Goal: Information Seeking & Learning: Learn about a topic

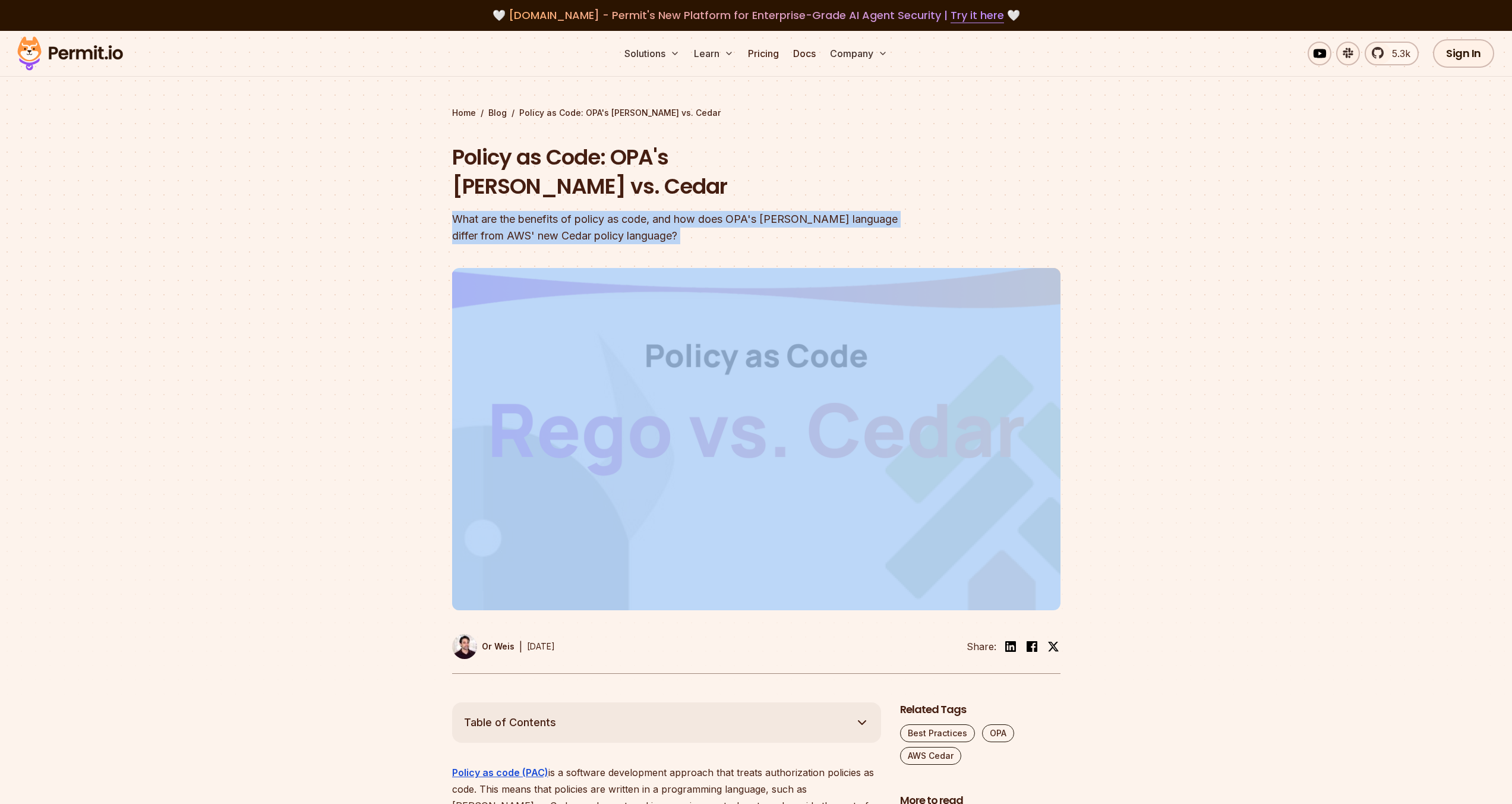
click at [553, 211] on div "What are the benefits of policy as code, and how does OPA's [PERSON_NAME] langu…" at bounding box center [680, 227] width 456 height 33
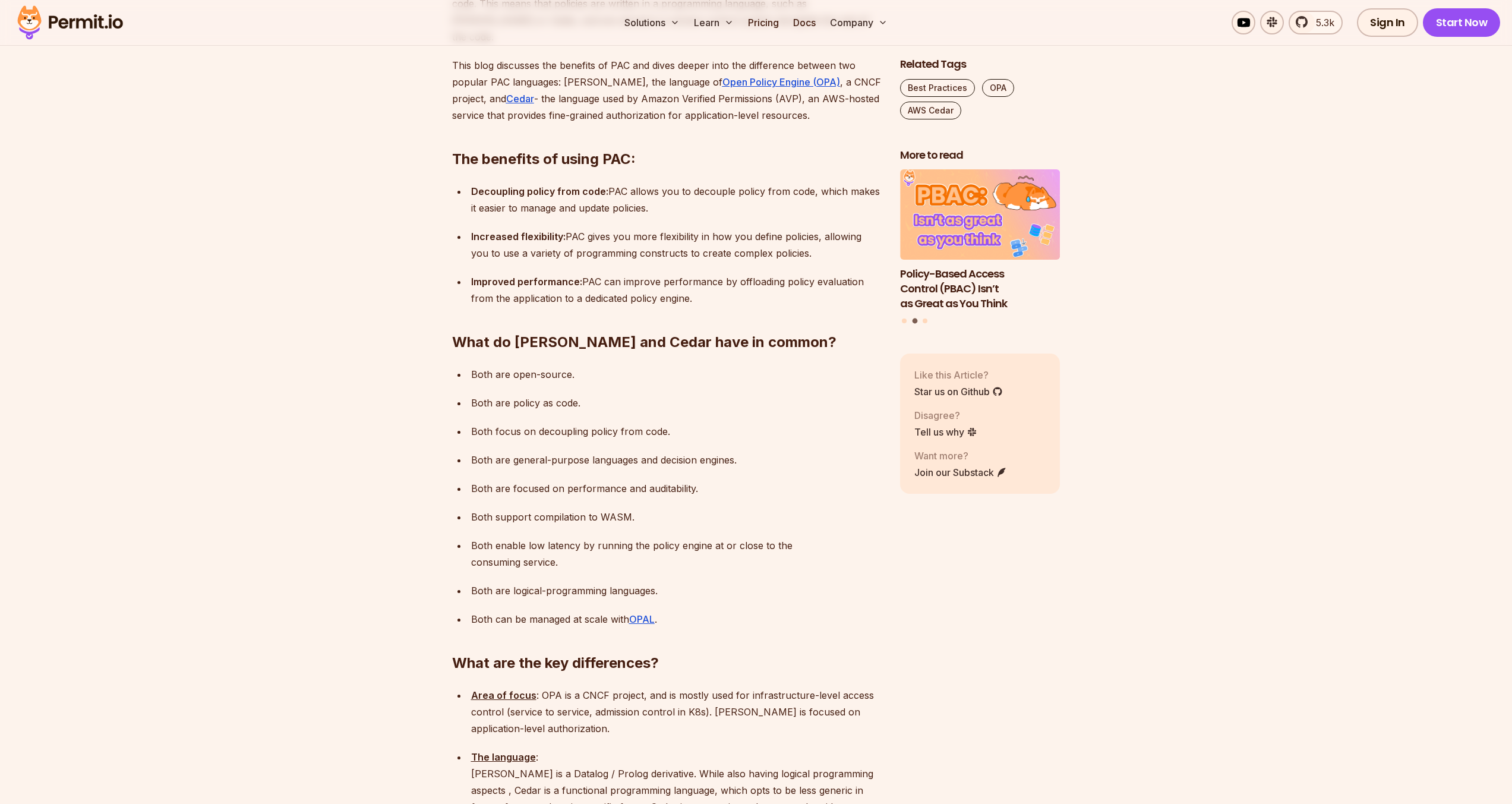
scroll to position [927, 0]
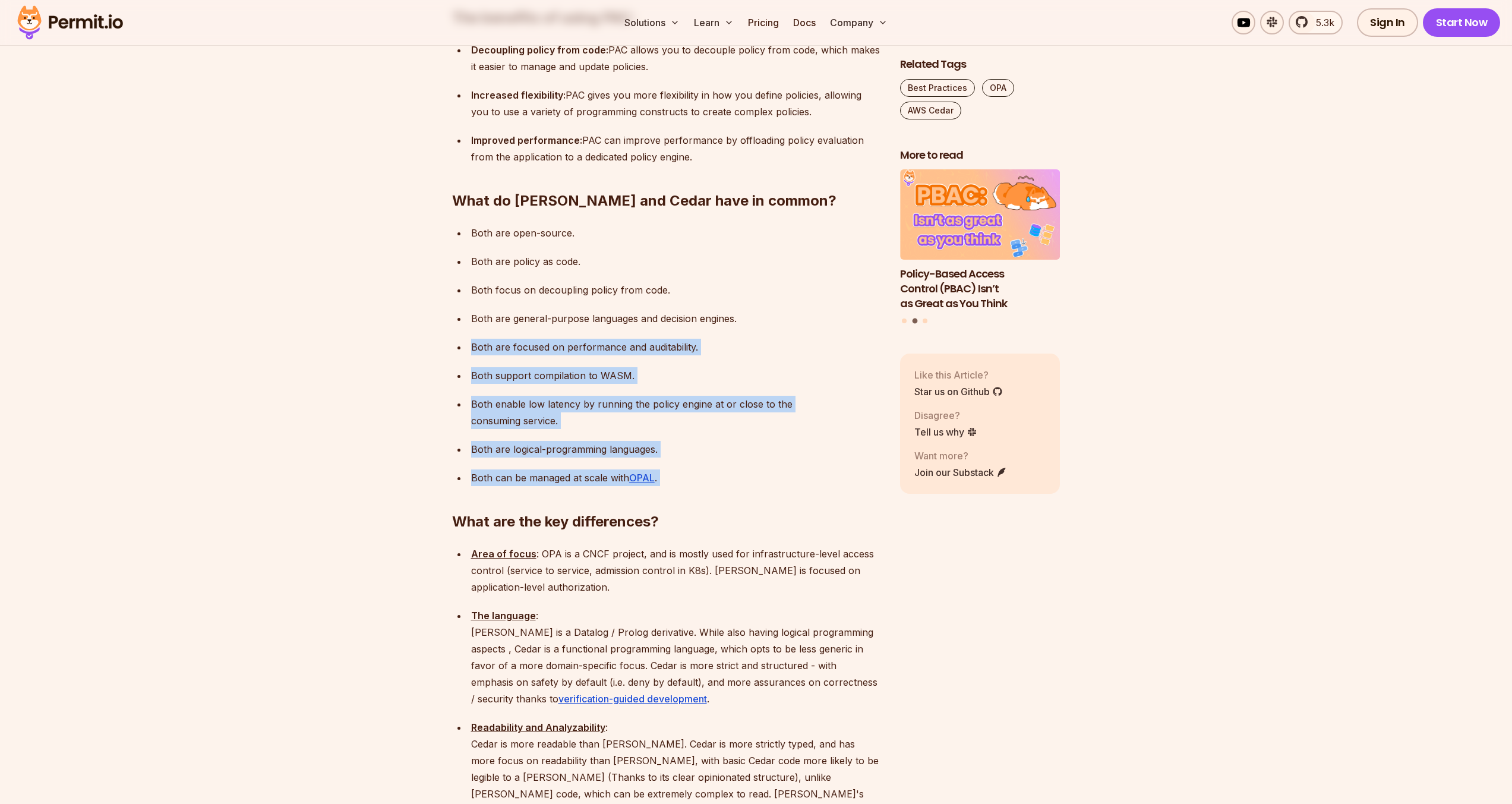
drag, startPoint x: 515, startPoint y: 290, endPoint x: 559, endPoint y: 435, distance: 151.5
click at [559, 464] on h2 "What are the key differences?" at bounding box center [667, 497] width 429 height 67
drag, startPoint x: 568, startPoint y: 372, endPoint x: 580, endPoint y: 420, distance: 49.5
click at [580, 420] on ul "Both are open-source. Both are policy as code. Both focus on decoupling policy …" at bounding box center [667, 355] width 429 height 262
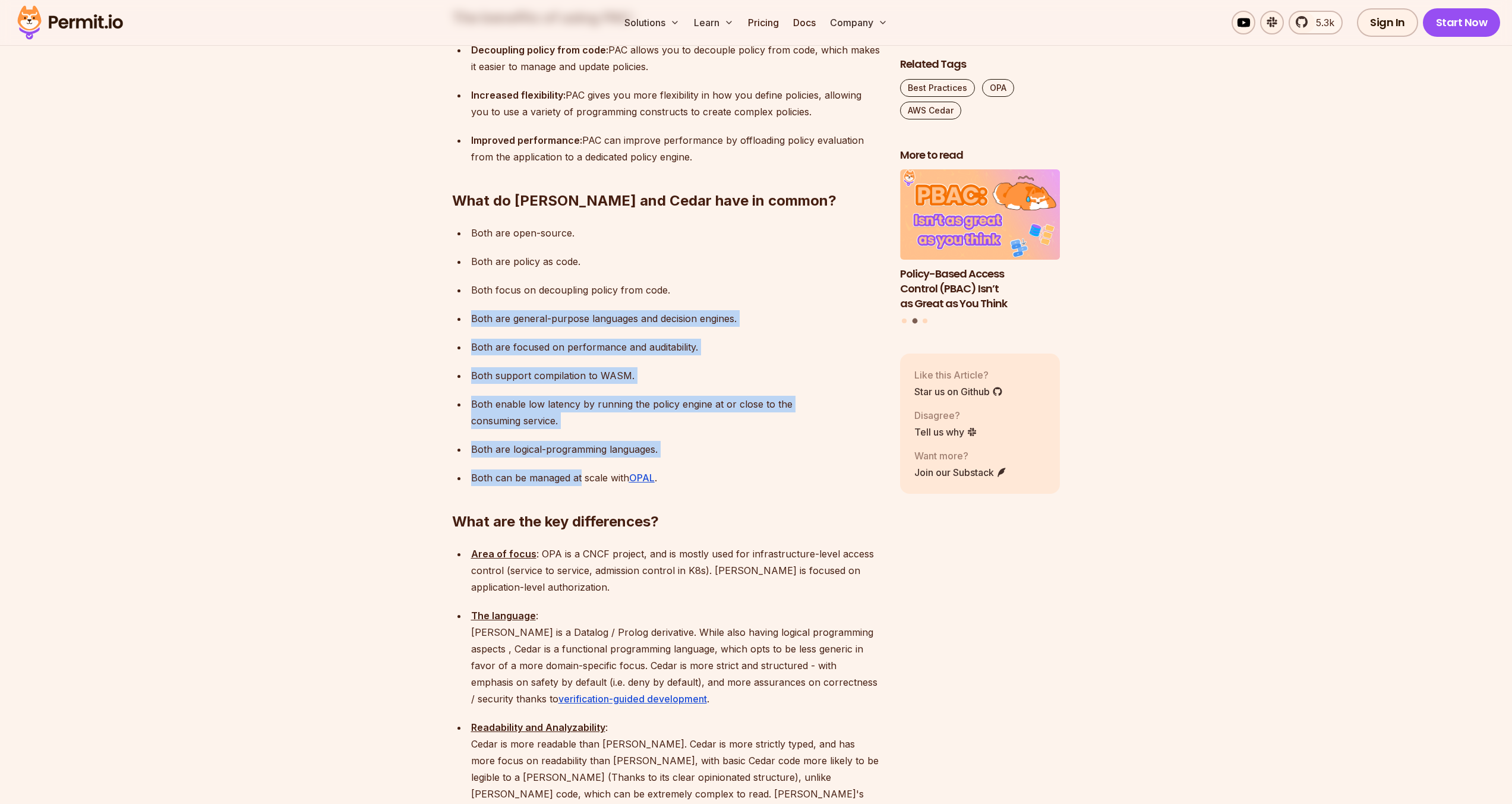
click at [580, 470] on p "Both can be managed at scale with OPAL ." at bounding box center [676, 478] width 410 height 16
drag, startPoint x: 580, startPoint y: 354, endPoint x: 586, endPoint y: 393, distance: 39.5
click at [586, 393] on ul "Both are open-source. Both are policy as code. Both focus on decoupling policy …" at bounding box center [667, 355] width 429 height 262
click at [586, 441] on p "Both are logical-programming languages." at bounding box center [676, 449] width 410 height 16
drag, startPoint x: 511, startPoint y: 270, endPoint x: 584, endPoint y: 384, distance: 135.4
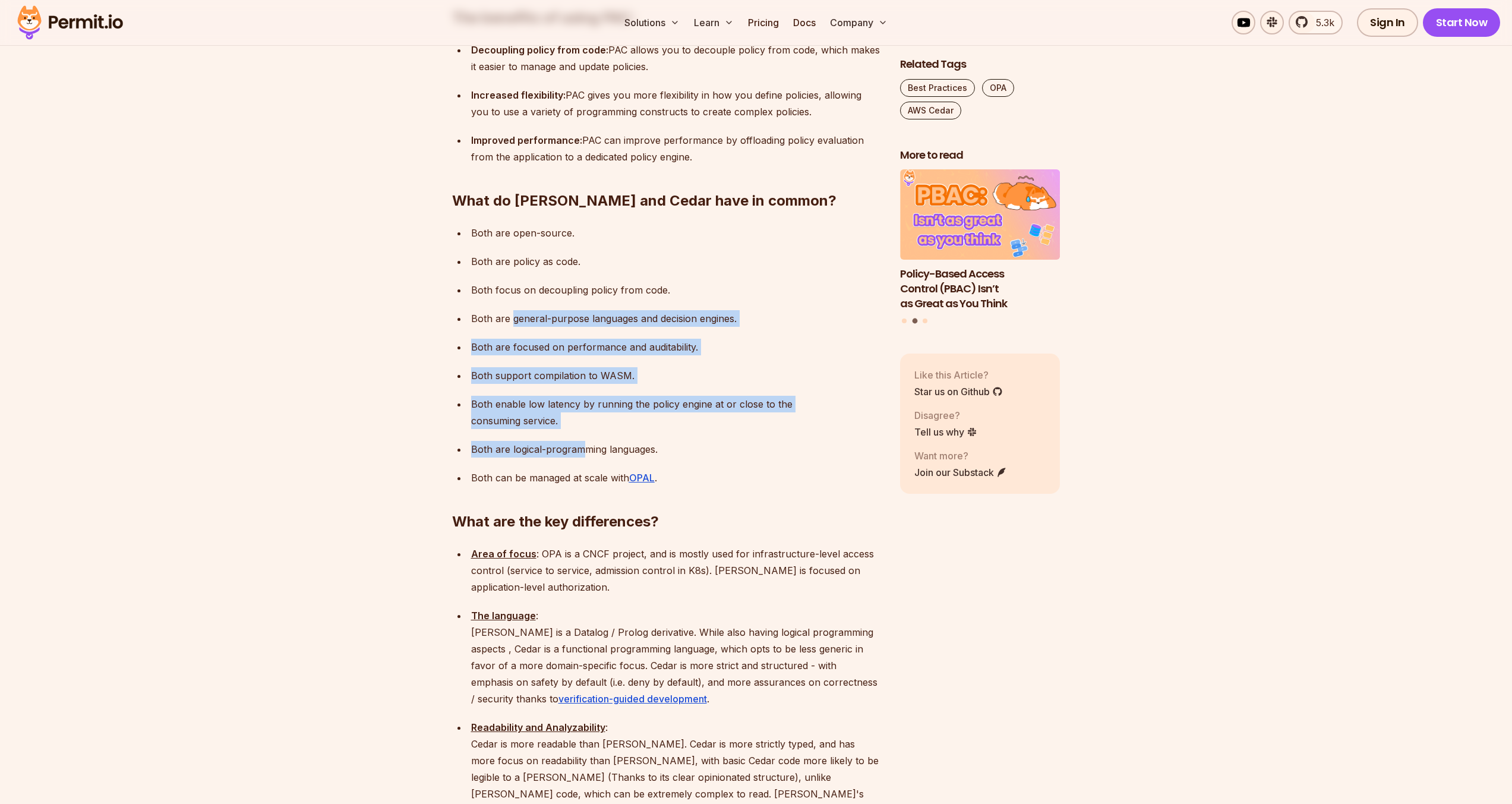
click at [584, 384] on ul "Both are open-source. Both are policy as code. Both focus on decoupling policy …" at bounding box center [667, 355] width 429 height 262
click at [582, 441] on p "Both are logical-programming languages." at bounding box center [676, 449] width 410 height 16
drag, startPoint x: 515, startPoint y: 276, endPoint x: 597, endPoint y: 404, distance: 152.0
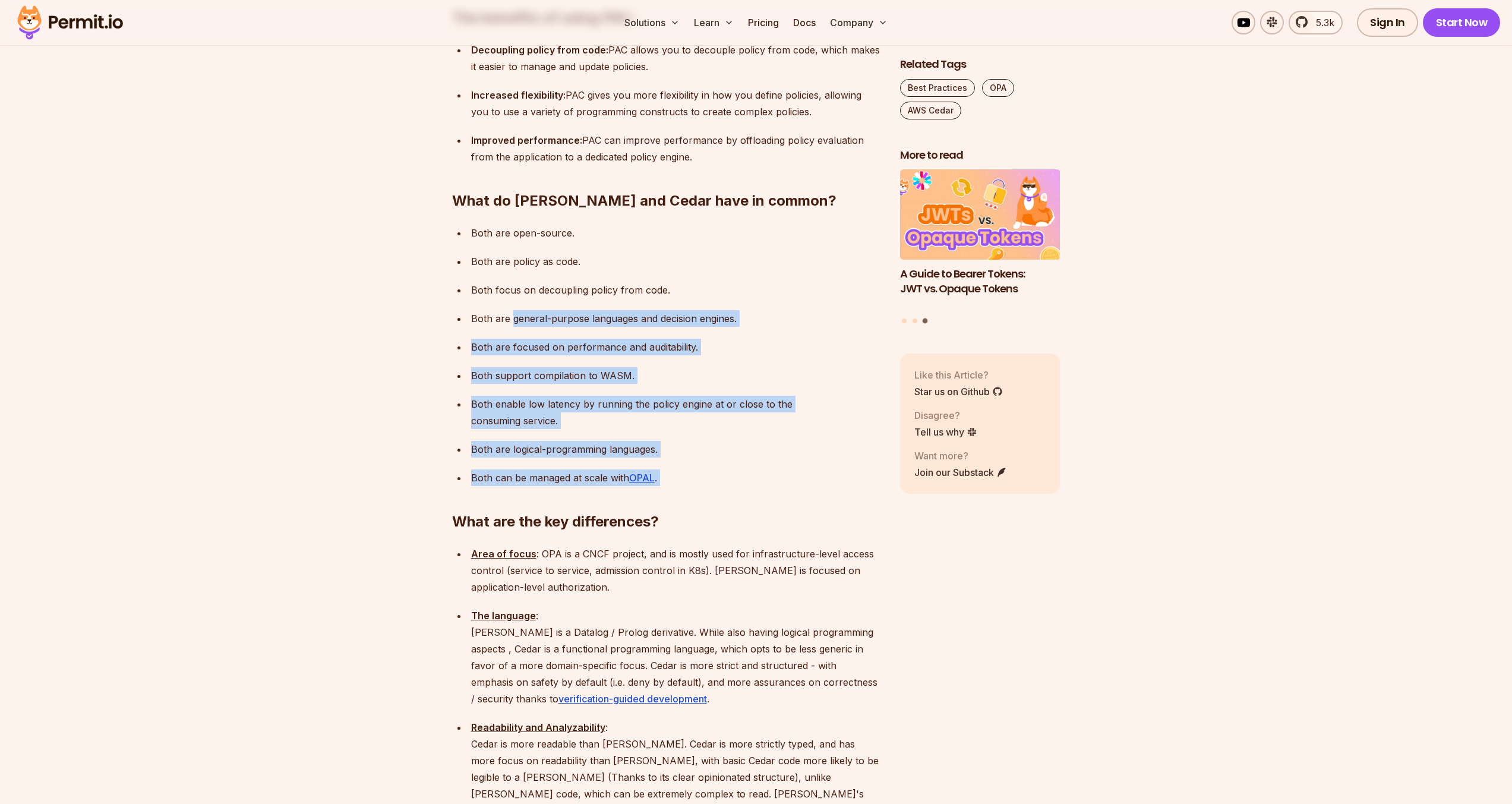
click at [592, 397] on ul "Both are open-source. Both are policy as code. Both focus on decoupling policy …" at bounding box center [667, 355] width 429 height 262
drag, startPoint x: 515, startPoint y: 286, endPoint x: 574, endPoint y: 398, distance: 126.6
click at [574, 399] on ul "Both are open-source. Both are policy as code. Both focus on decoupling policy …" at bounding box center [667, 355] width 429 height 262
click at [562, 441] on p "Both are logical-programming languages." at bounding box center [676, 449] width 410 height 16
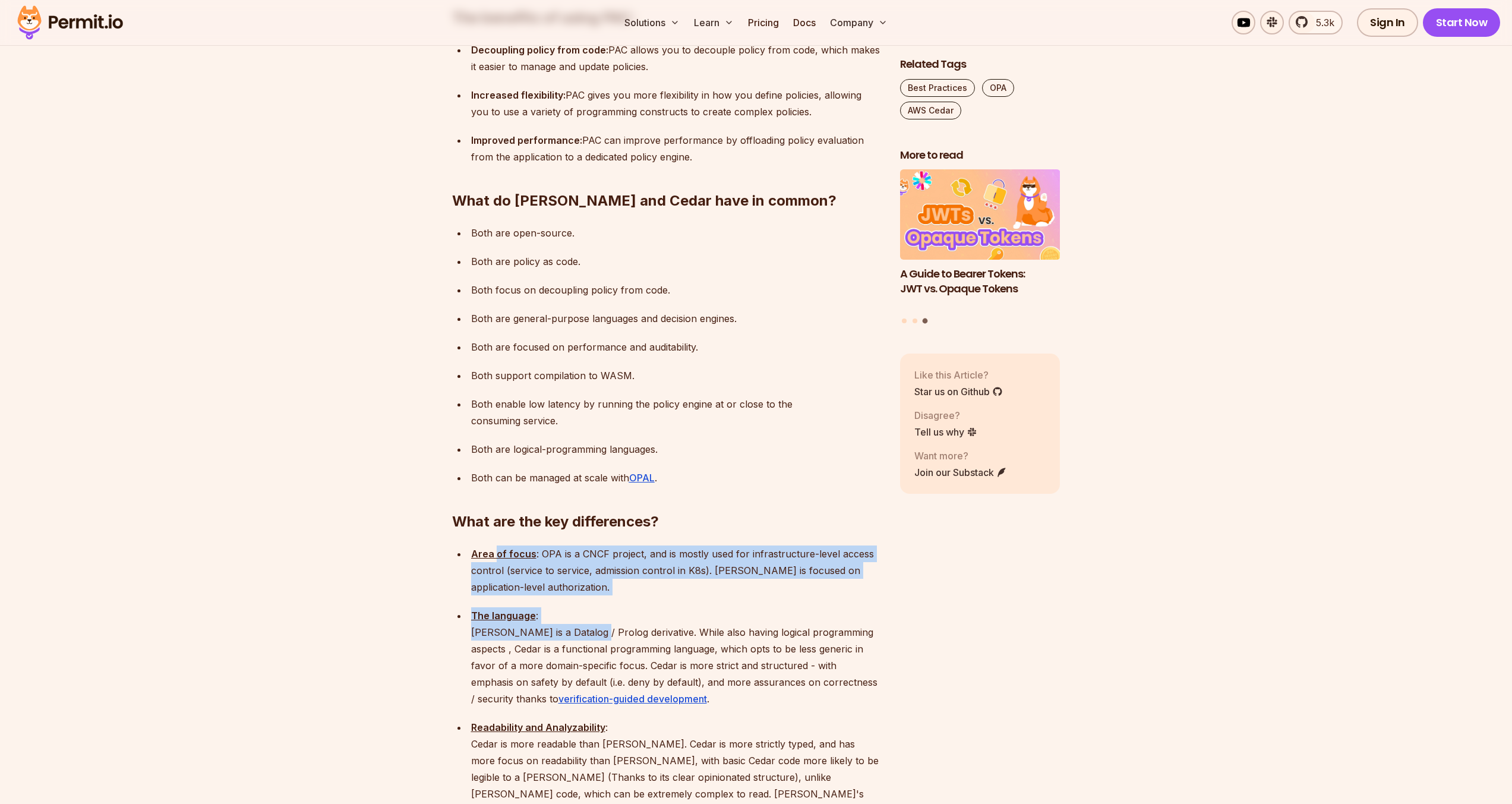
drag, startPoint x: 494, startPoint y: 487, endPoint x: 594, endPoint y: 568, distance: 128.7
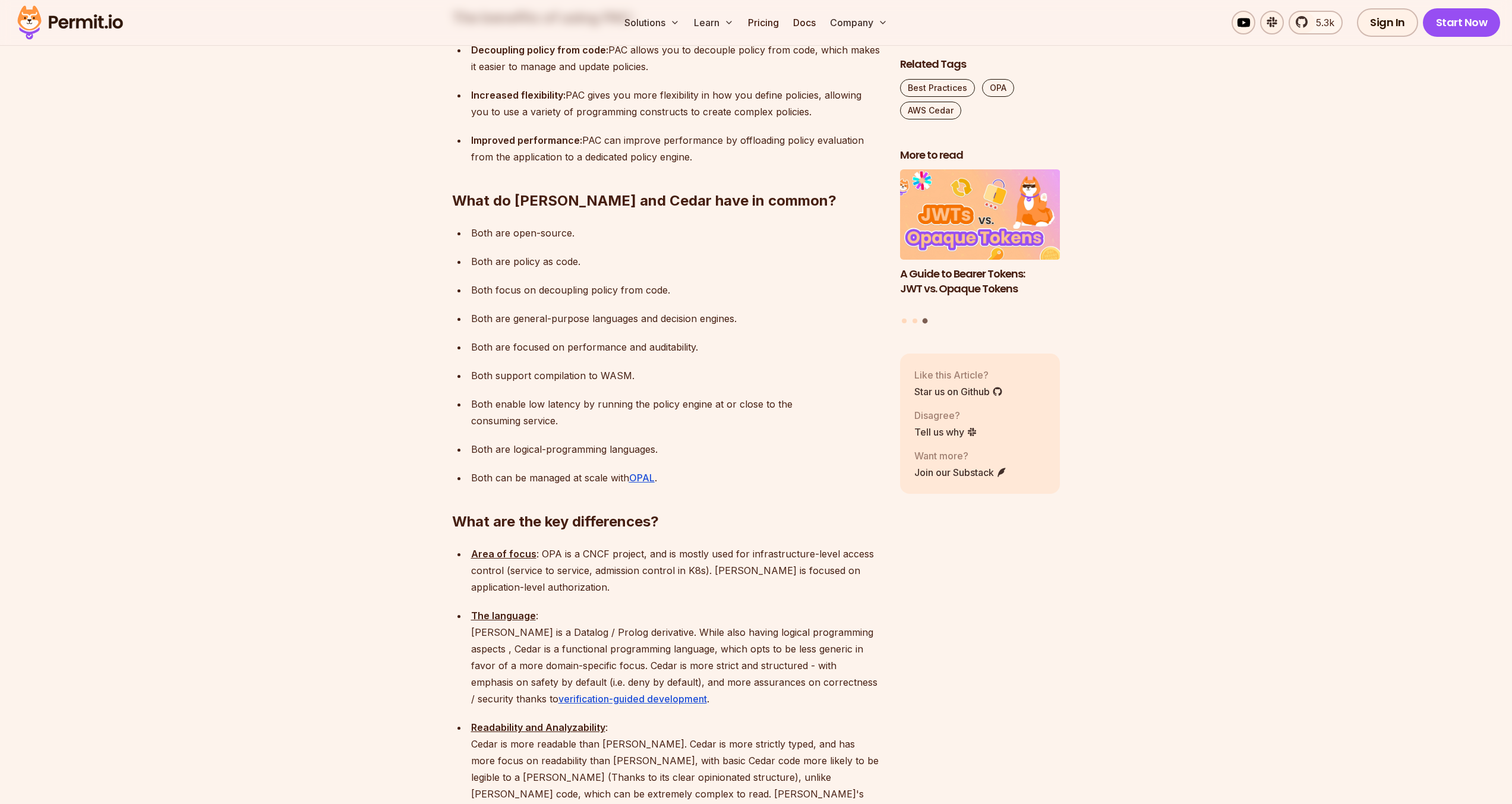
click at [651, 607] on p "The language : [PERSON_NAME] is a Datalog / Prolog derivative. While also havin…" at bounding box center [676, 657] width 410 height 99
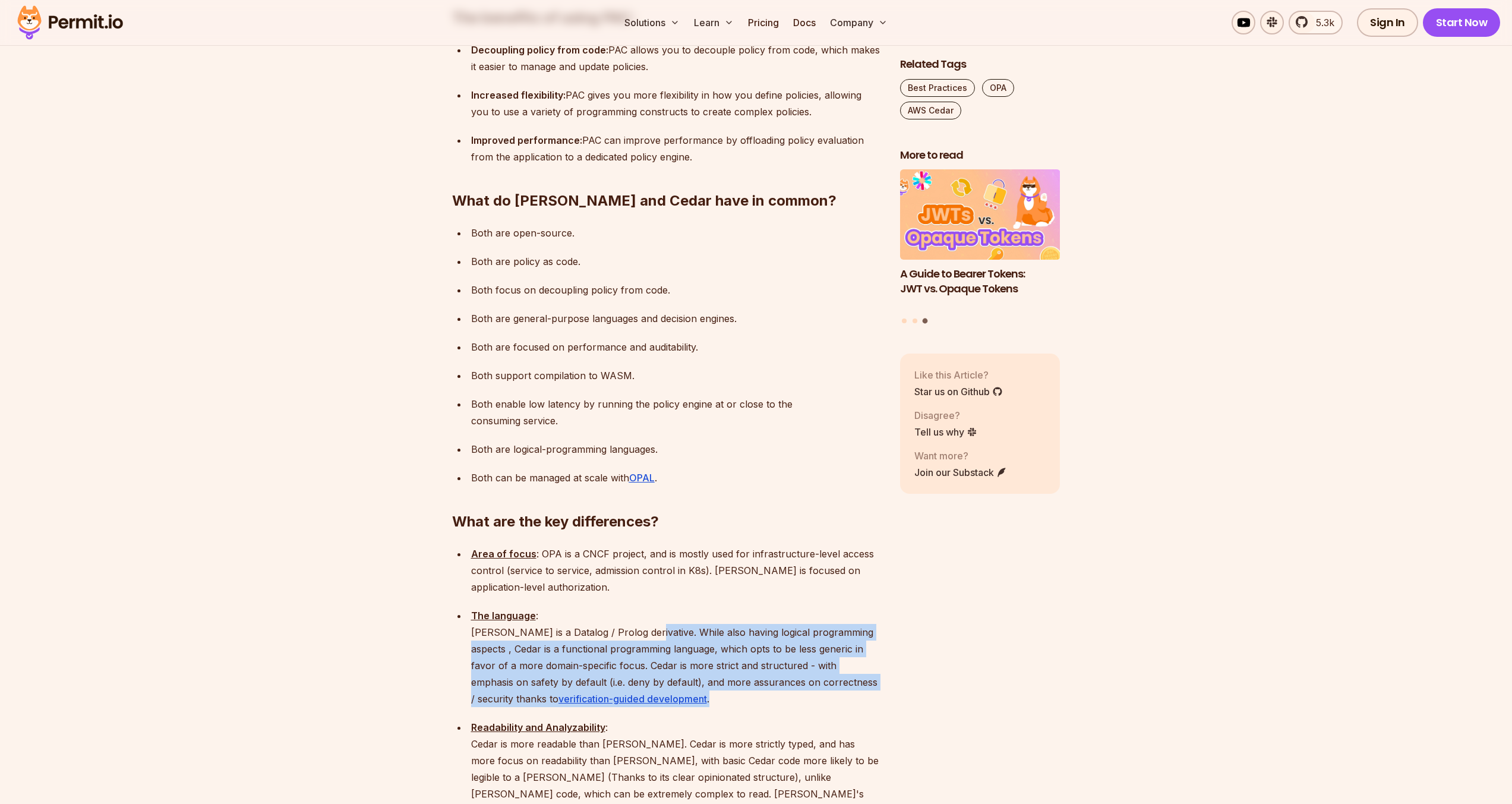
drag, startPoint x: 660, startPoint y: 575, endPoint x: 739, endPoint y: 651, distance: 109.6
drag, startPoint x: 471, startPoint y: 571, endPoint x: 669, endPoint y: 644, distance: 211.0
click at [669, 644] on p "The language : [PERSON_NAME] is a Datalog / Prolog derivative. While also havin…" at bounding box center [676, 657] width 410 height 99
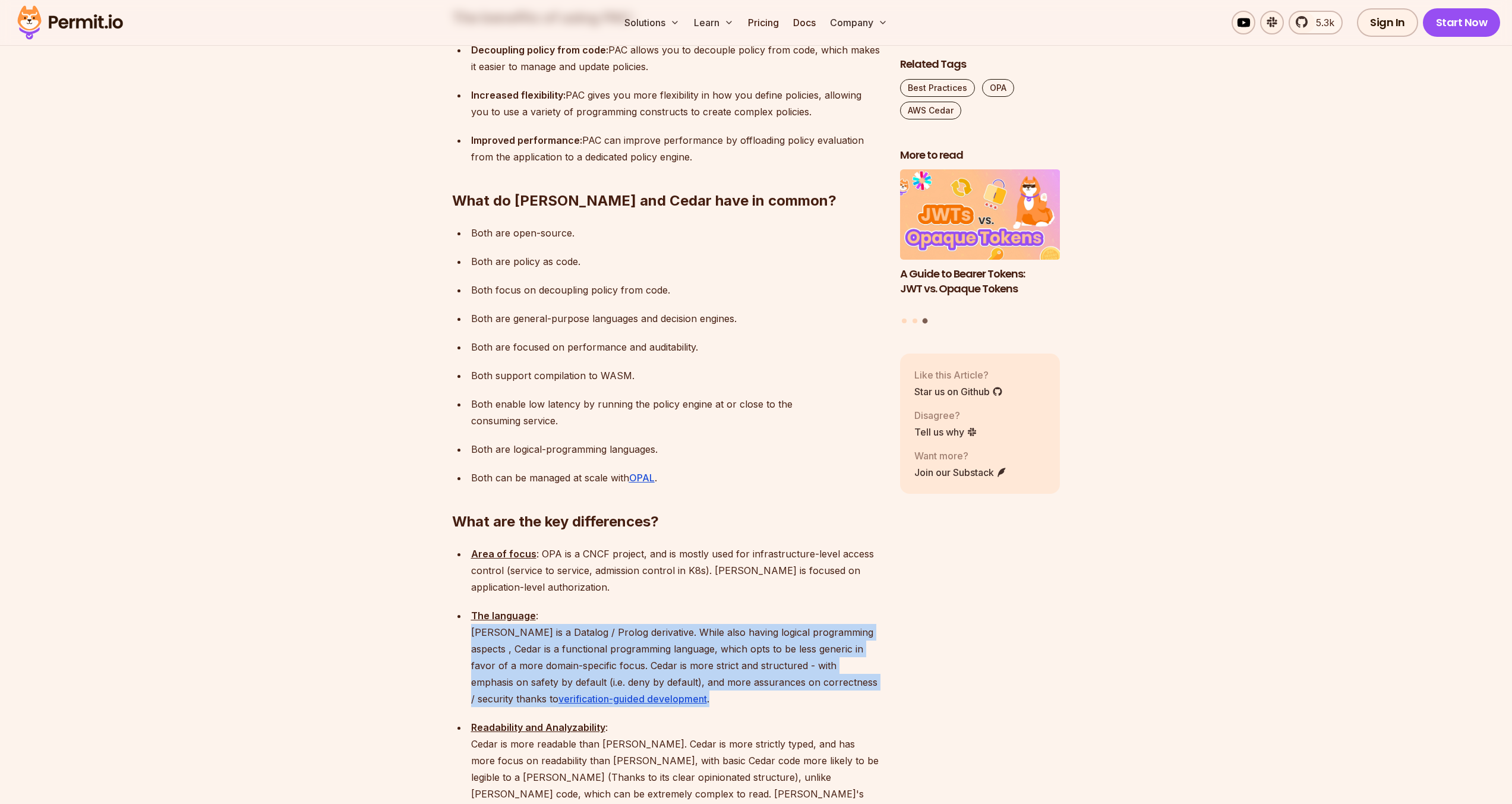
click at [669, 644] on p "The language : [PERSON_NAME] is a Datalog / Prolog derivative. While also havin…" at bounding box center [676, 657] width 410 height 99
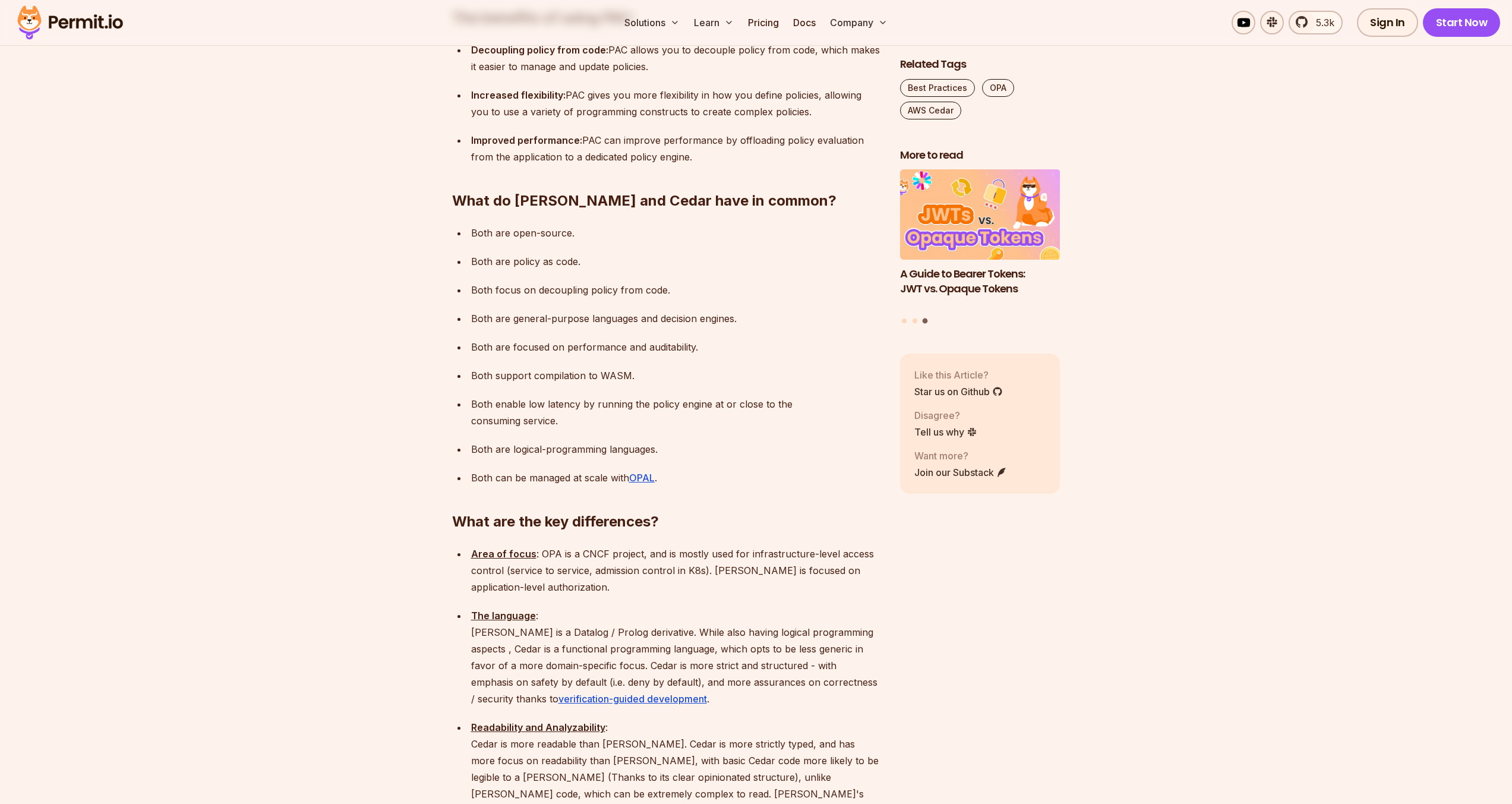
click at [695, 607] on p "The language : [PERSON_NAME] is a Datalog / Prolog derivative. While also havin…" at bounding box center [676, 657] width 410 height 99
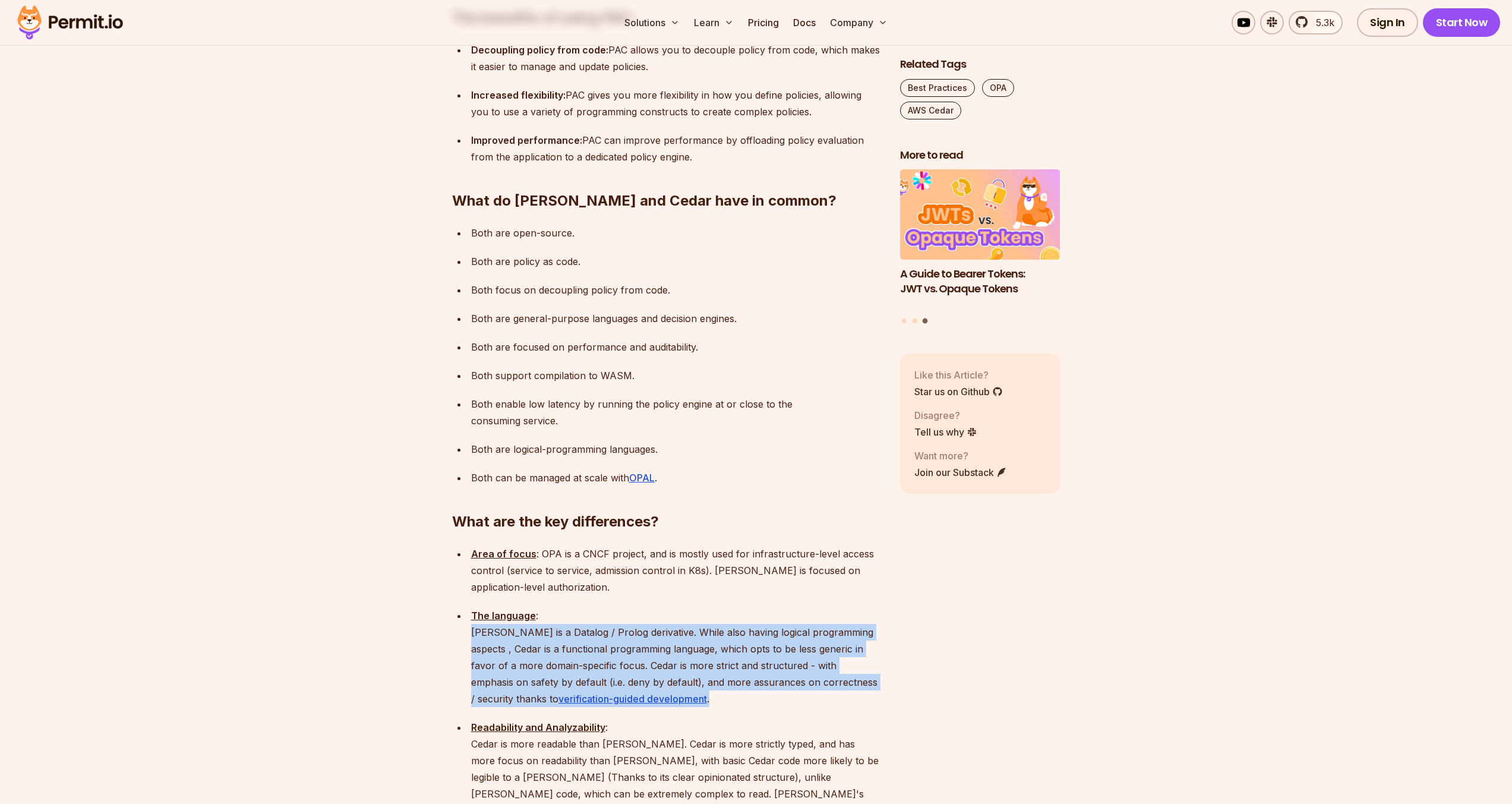
click at [695, 607] on p "The language : [PERSON_NAME] is a Datalog / Prolog derivative. While also havin…" at bounding box center [676, 657] width 410 height 99
click at [692, 617] on p "The language : [PERSON_NAME] is a Datalog / Prolog derivative. While also havin…" at bounding box center [676, 657] width 410 height 99
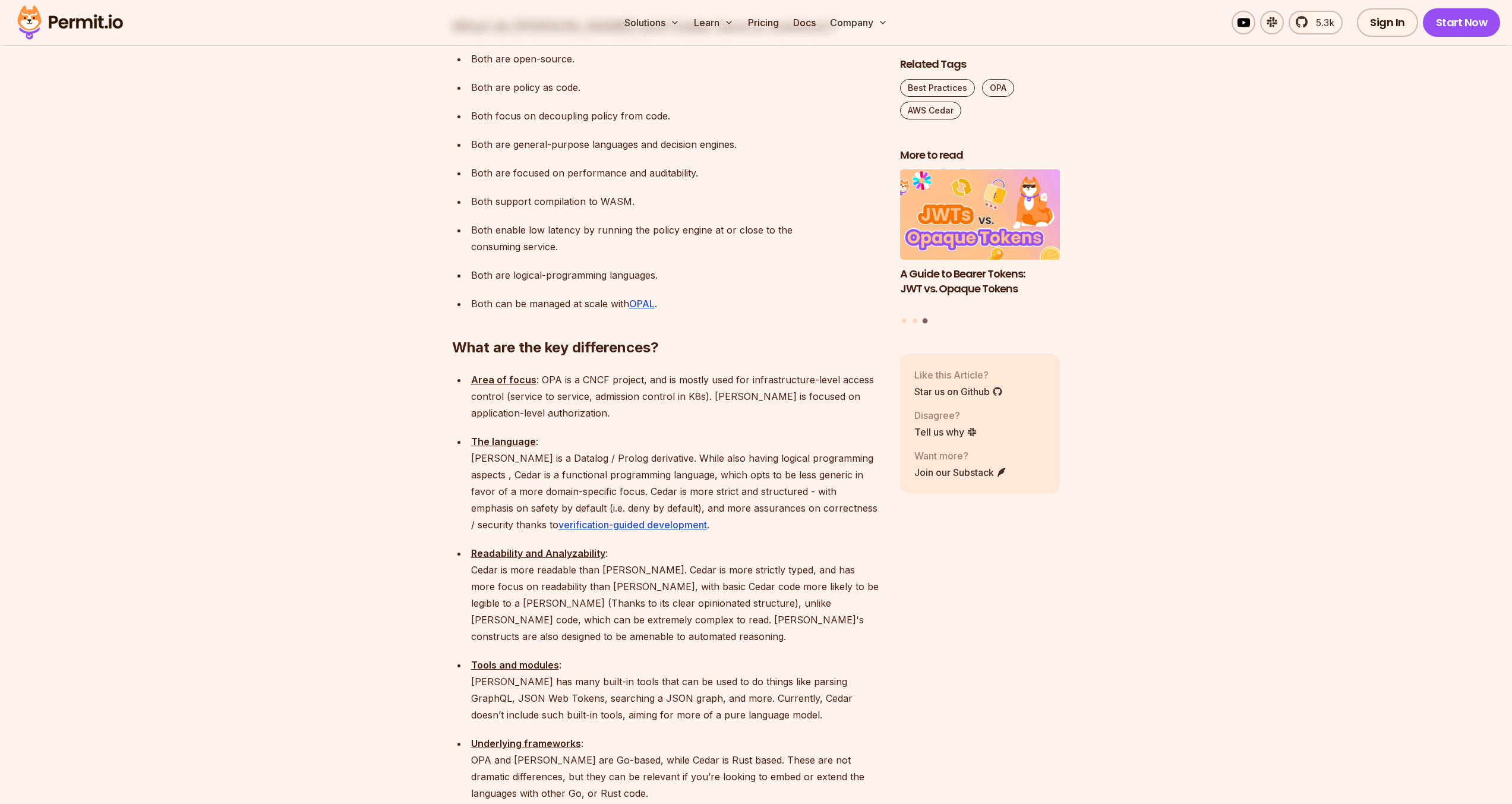
scroll to position [1141, 0]
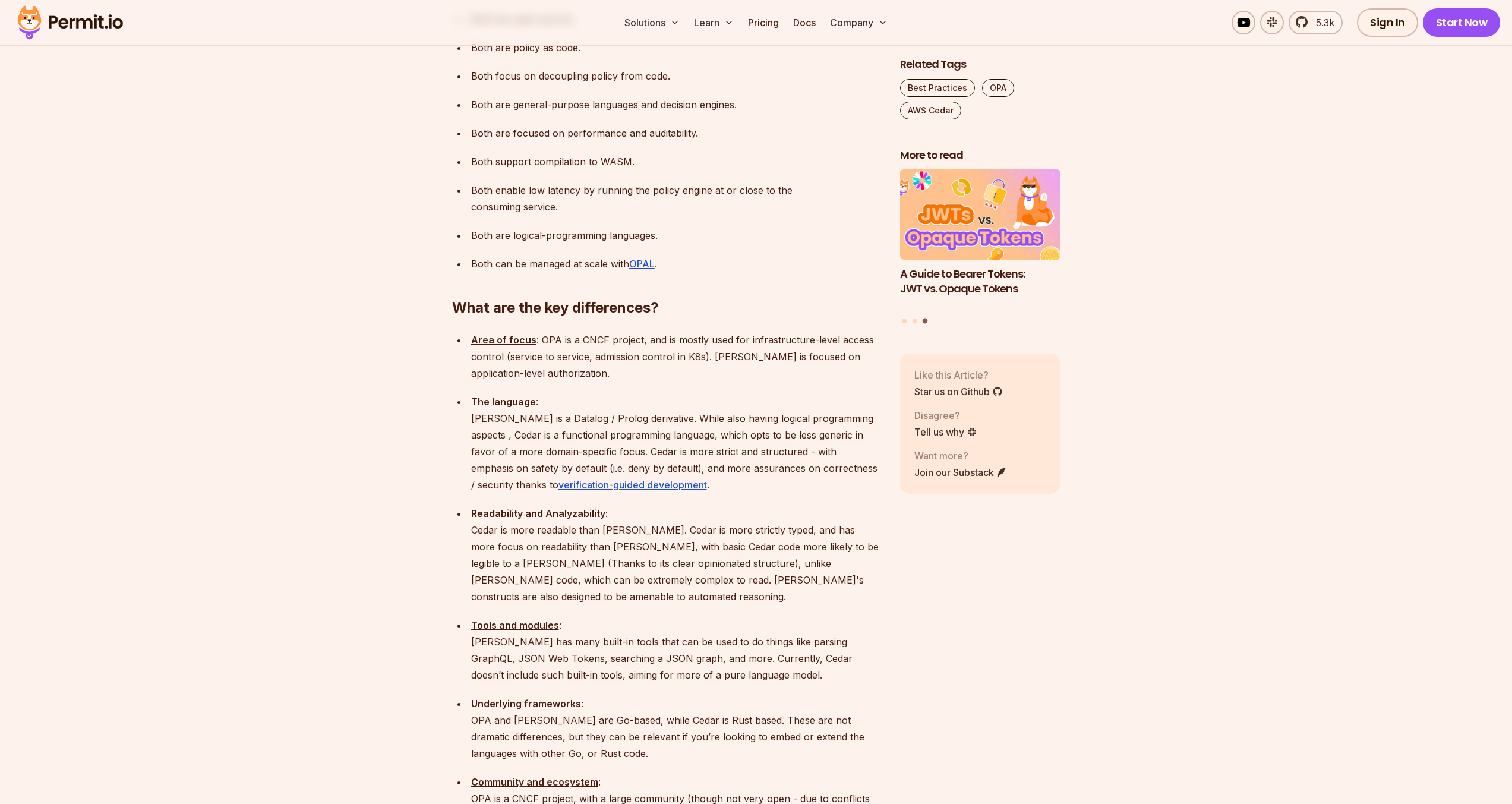
click at [627, 331] on p "Area of focus : OPA is a CNCF project, and is mostly used for infrastructure-le…" at bounding box center [676, 356] width 410 height 50
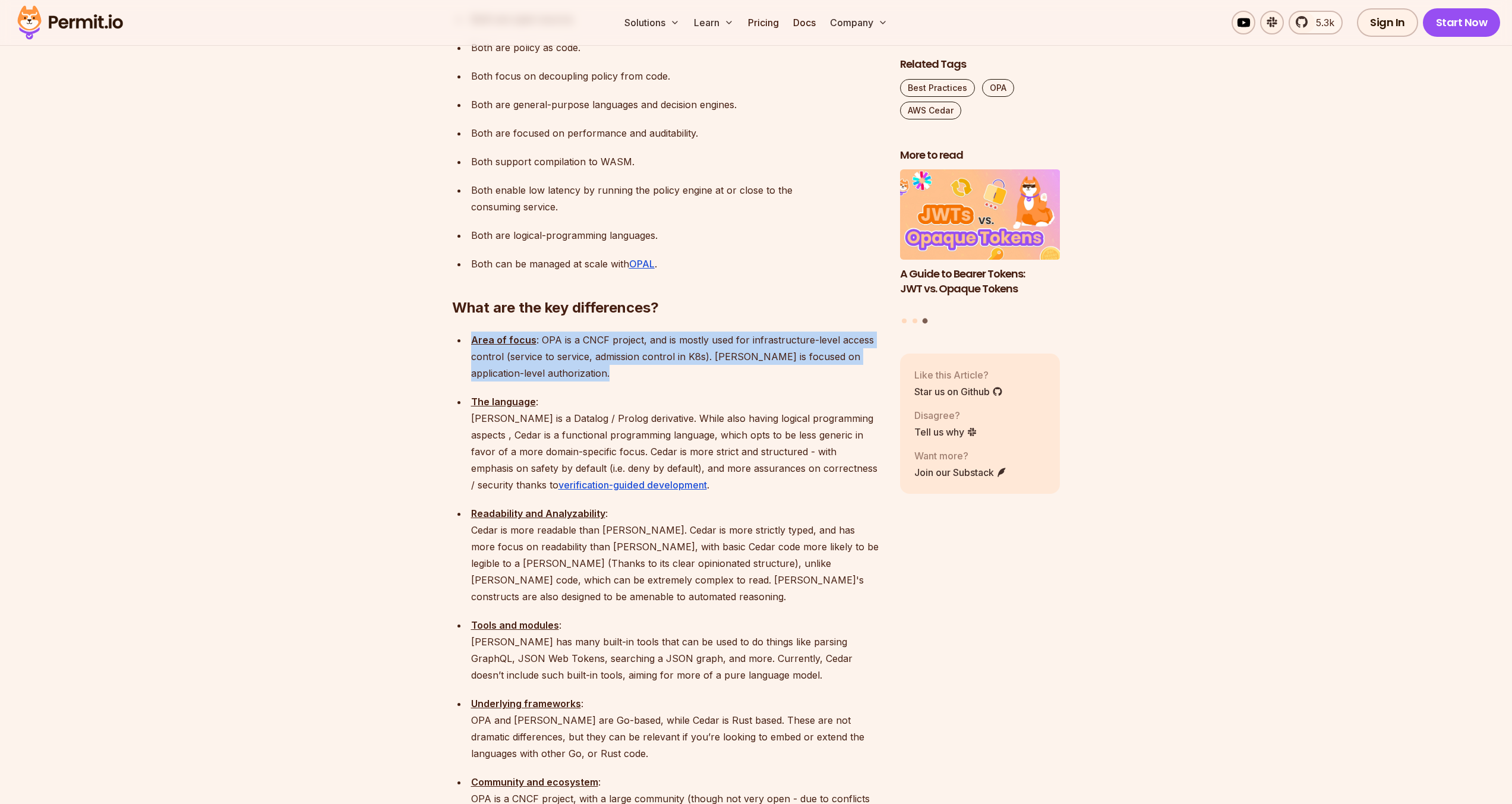
click at [627, 331] on p "Area of focus : OPA is a CNCF project, and is mostly used for infrastructure-le…" at bounding box center [676, 356] width 410 height 50
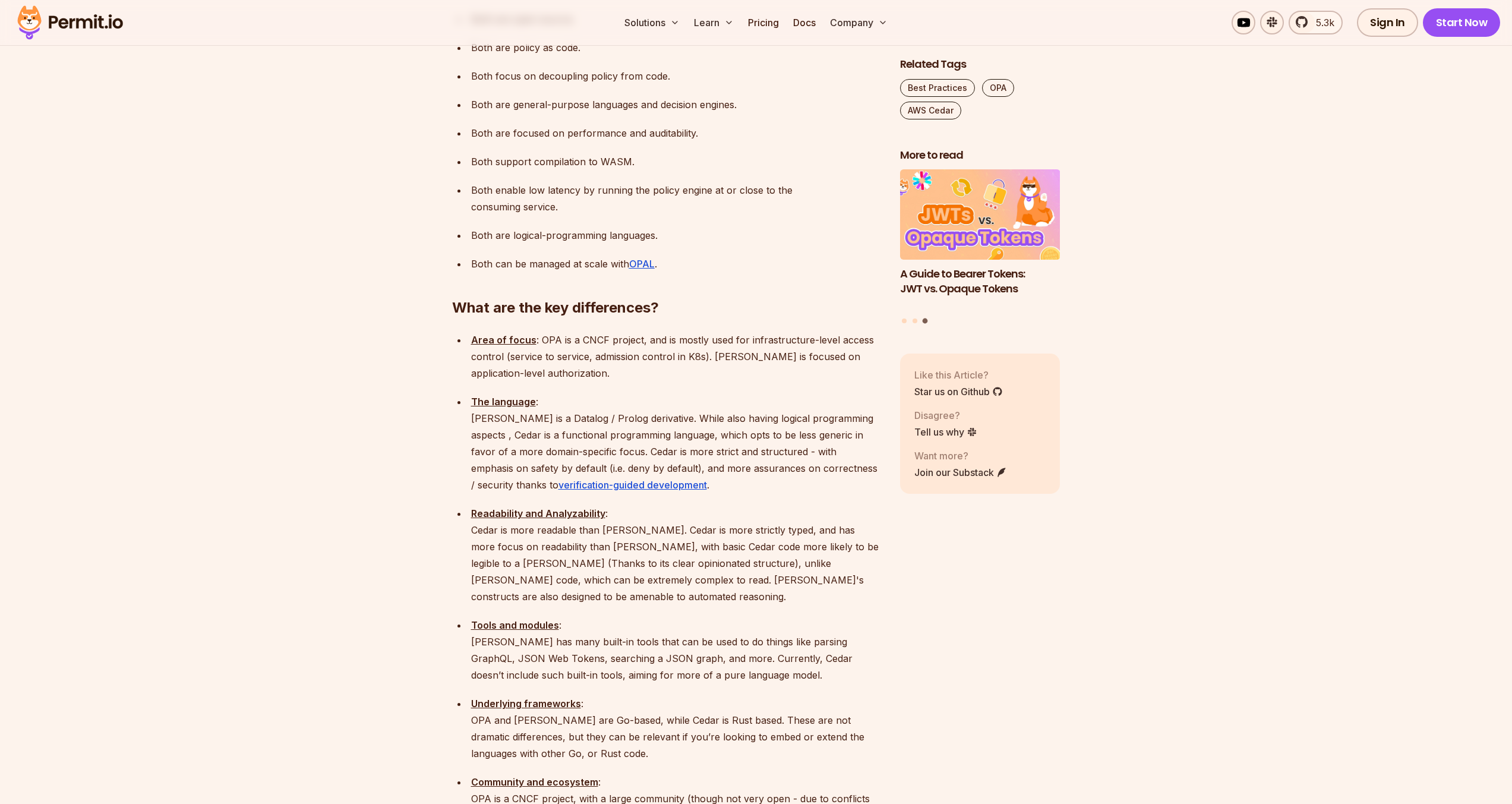
click at [625, 393] on p "The language : [PERSON_NAME] is a Datalog / Prolog derivative. While also havin…" at bounding box center [676, 443] width 410 height 99
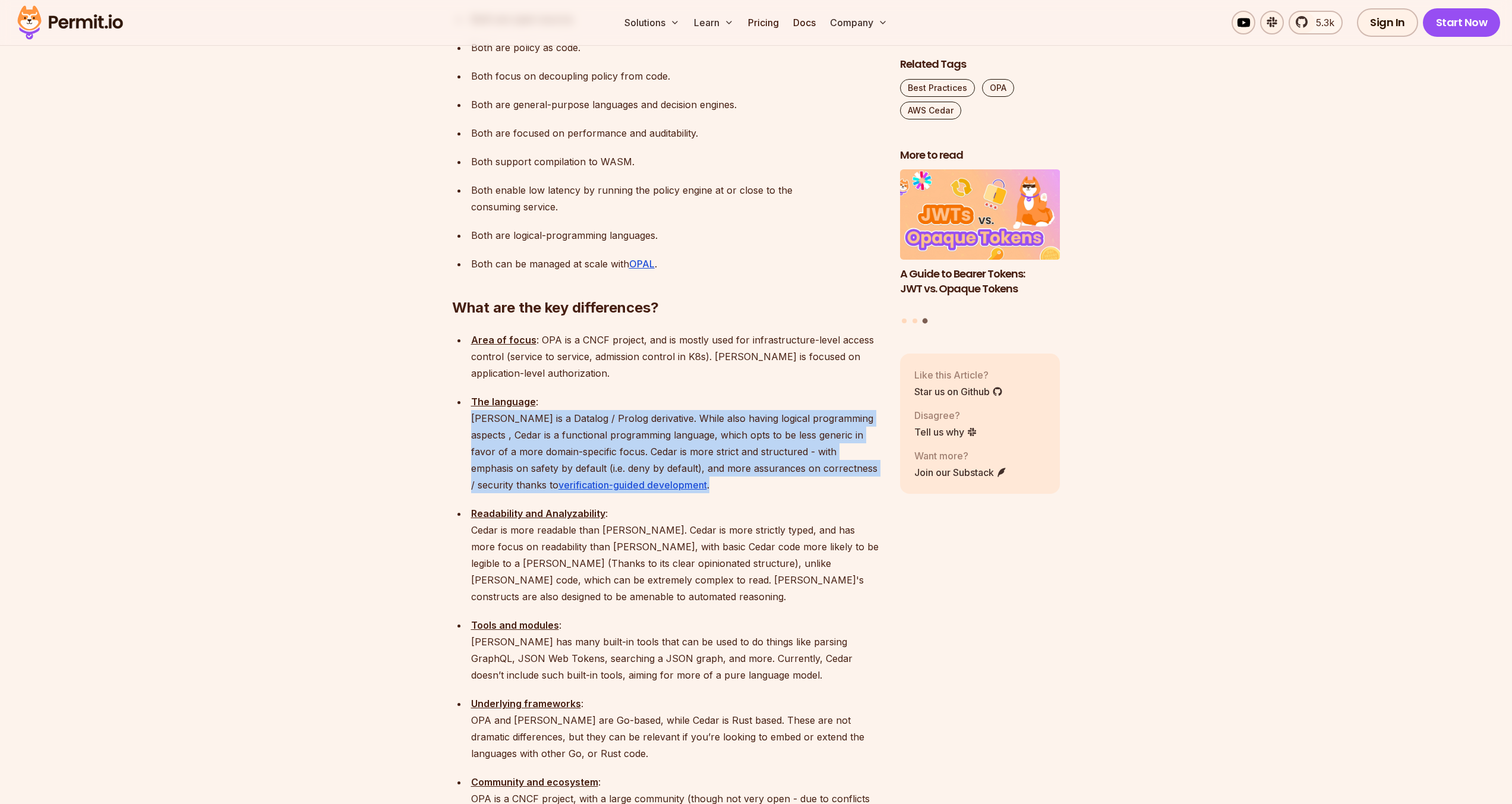
click at [625, 393] on p "The language : [PERSON_NAME] is a Datalog / Prolog derivative. While also havin…" at bounding box center [676, 443] width 410 height 99
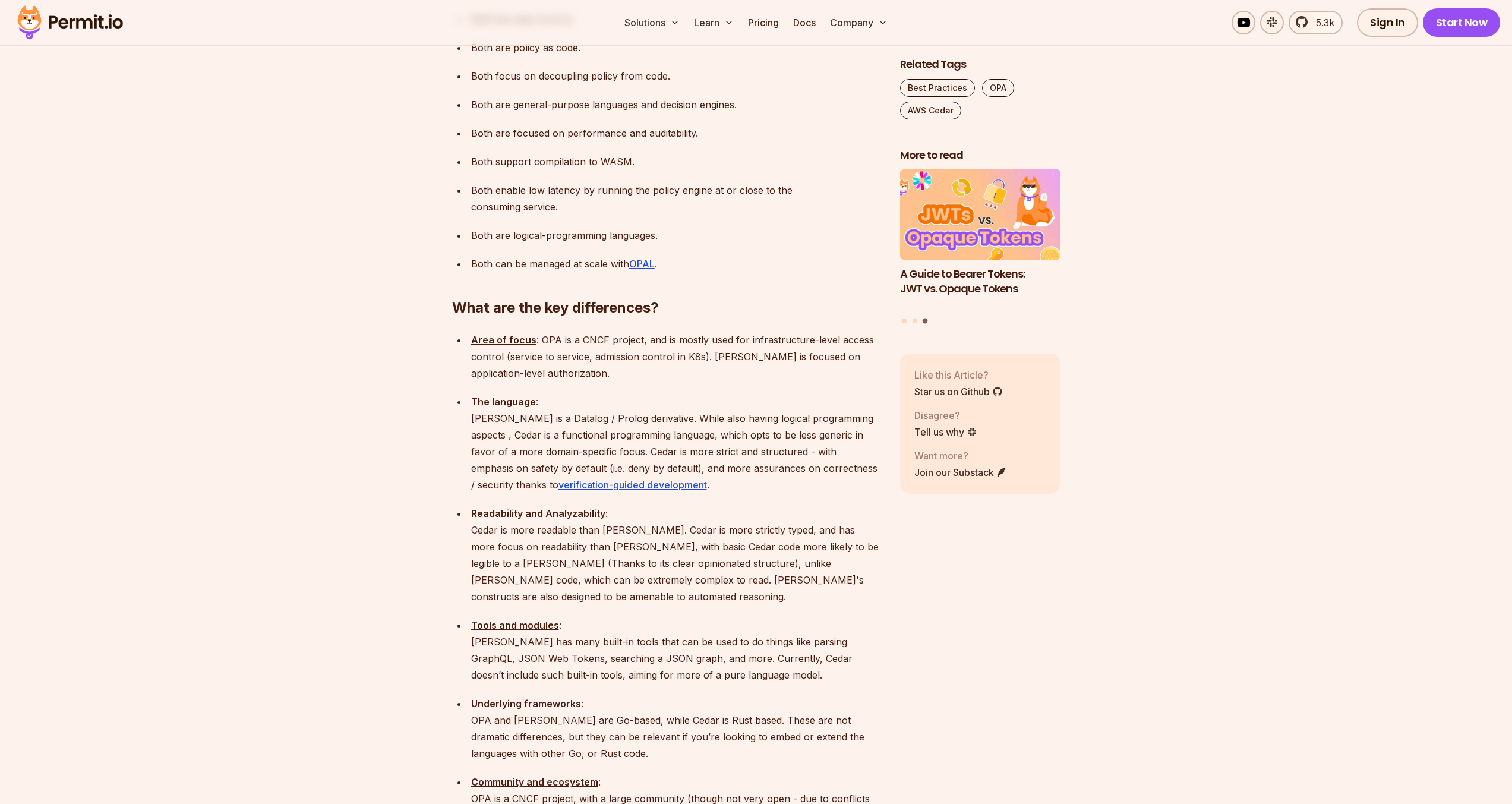
click at [633, 393] on p "The language : [PERSON_NAME] is a Datalog / Prolog derivative. While also havin…" at bounding box center [676, 443] width 410 height 99
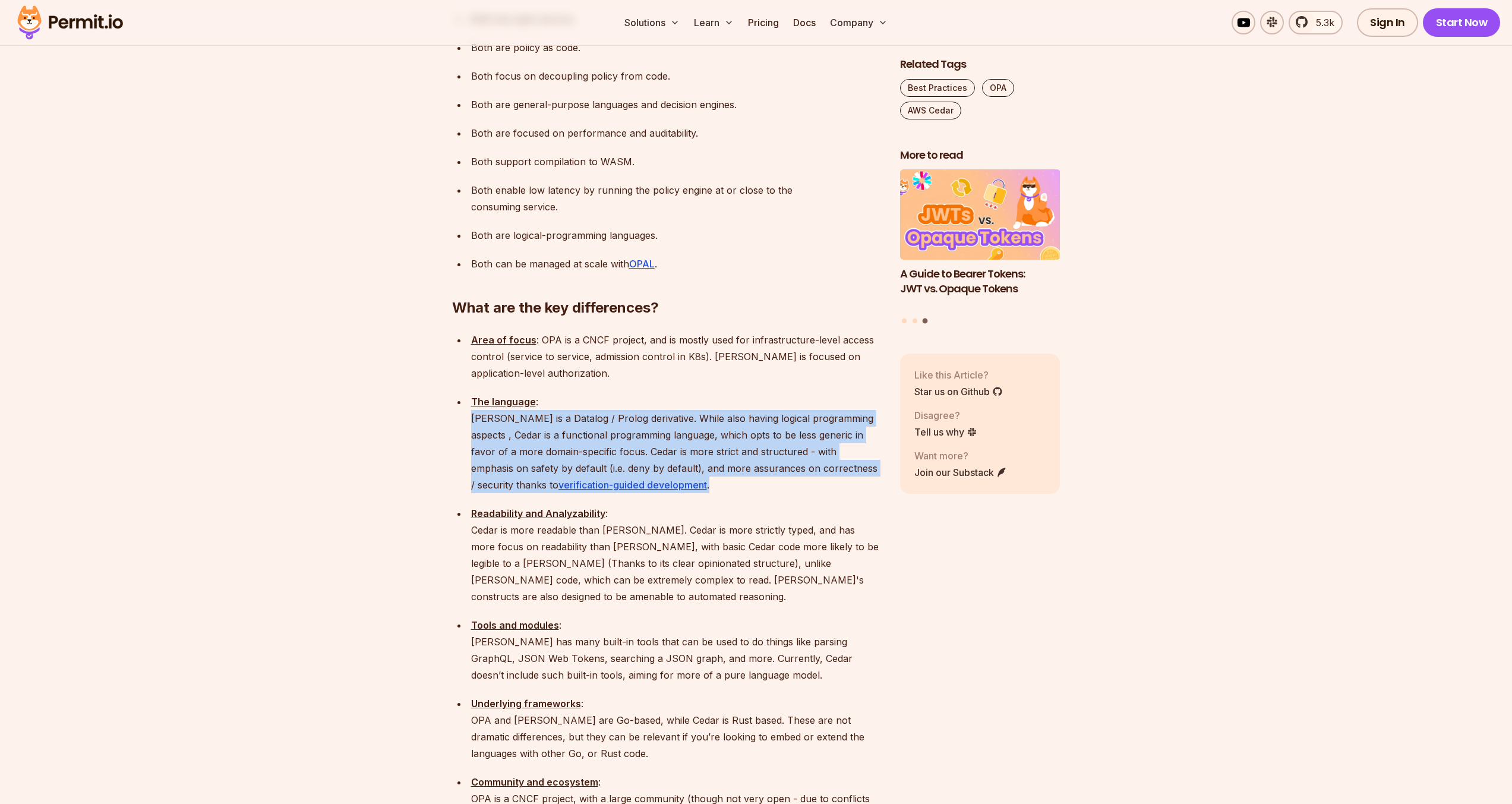
click at [633, 393] on p "The language : [PERSON_NAME] is a Datalog / Prolog derivative. While also havin…" at bounding box center [676, 443] width 410 height 99
click at [651, 393] on p "The language : [PERSON_NAME] is a Datalog / Prolog derivative. While also havin…" at bounding box center [676, 443] width 410 height 99
click at [657, 393] on p "The language : [PERSON_NAME] is a Datalog / Prolog derivative. While also havin…" at bounding box center [676, 443] width 410 height 99
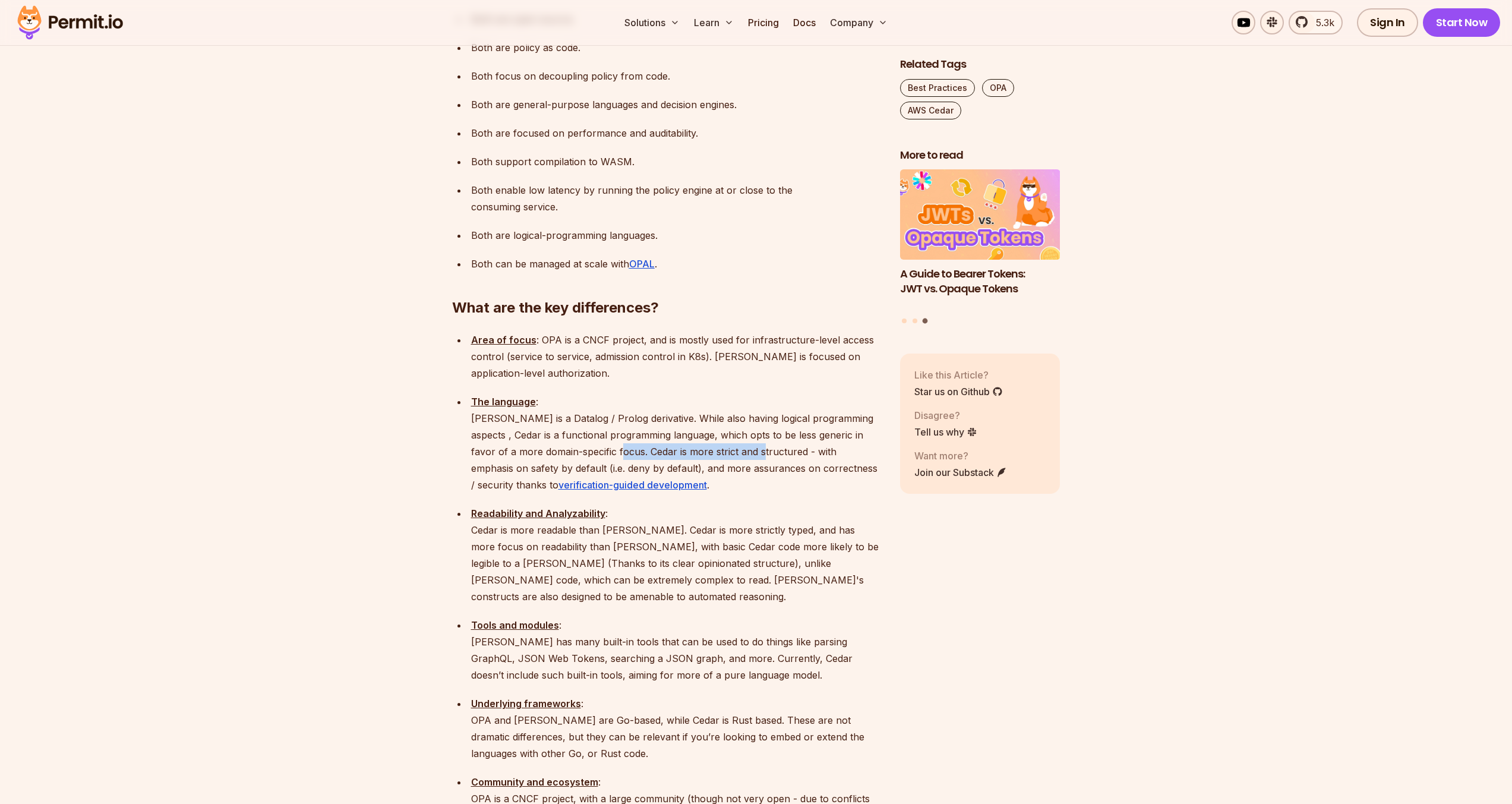
drag, startPoint x: 618, startPoint y: 390, endPoint x: 758, endPoint y: 393, distance: 140.0
click at [758, 393] on p "The language : [PERSON_NAME] is a Datalog / Prolog derivative. While also havin…" at bounding box center [676, 443] width 410 height 99
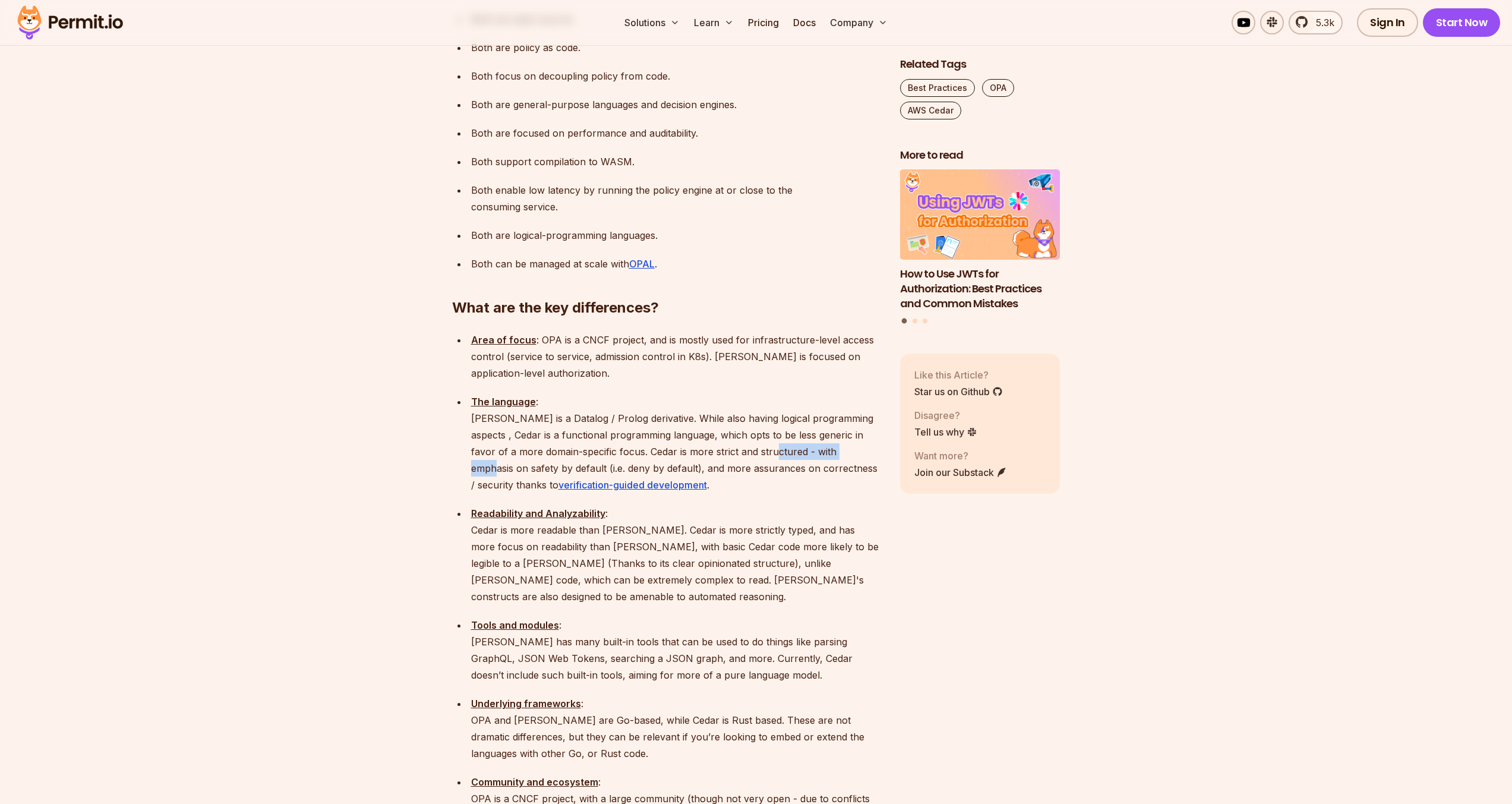
drag, startPoint x: 772, startPoint y: 390, endPoint x: 855, endPoint y: 390, distance: 83.0
click at [855, 393] on p "The language : [PERSON_NAME] is a Datalog / Prolog derivative. While also havin…" at bounding box center [676, 443] width 410 height 99
drag, startPoint x: 540, startPoint y: 399, endPoint x: 839, endPoint y: 405, distance: 299.1
click at [839, 405] on p "The language : [PERSON_NAME] is a Datalog / Prolog derivative. While also havin…" at bounding box center [676, 443] width 410 height 99
click at [836, 407] on p "The language : [PERSON_NAME] is a Datalog / Prolog derivative. While also havin…" at bounding box center [676, 443] width 410 height 99
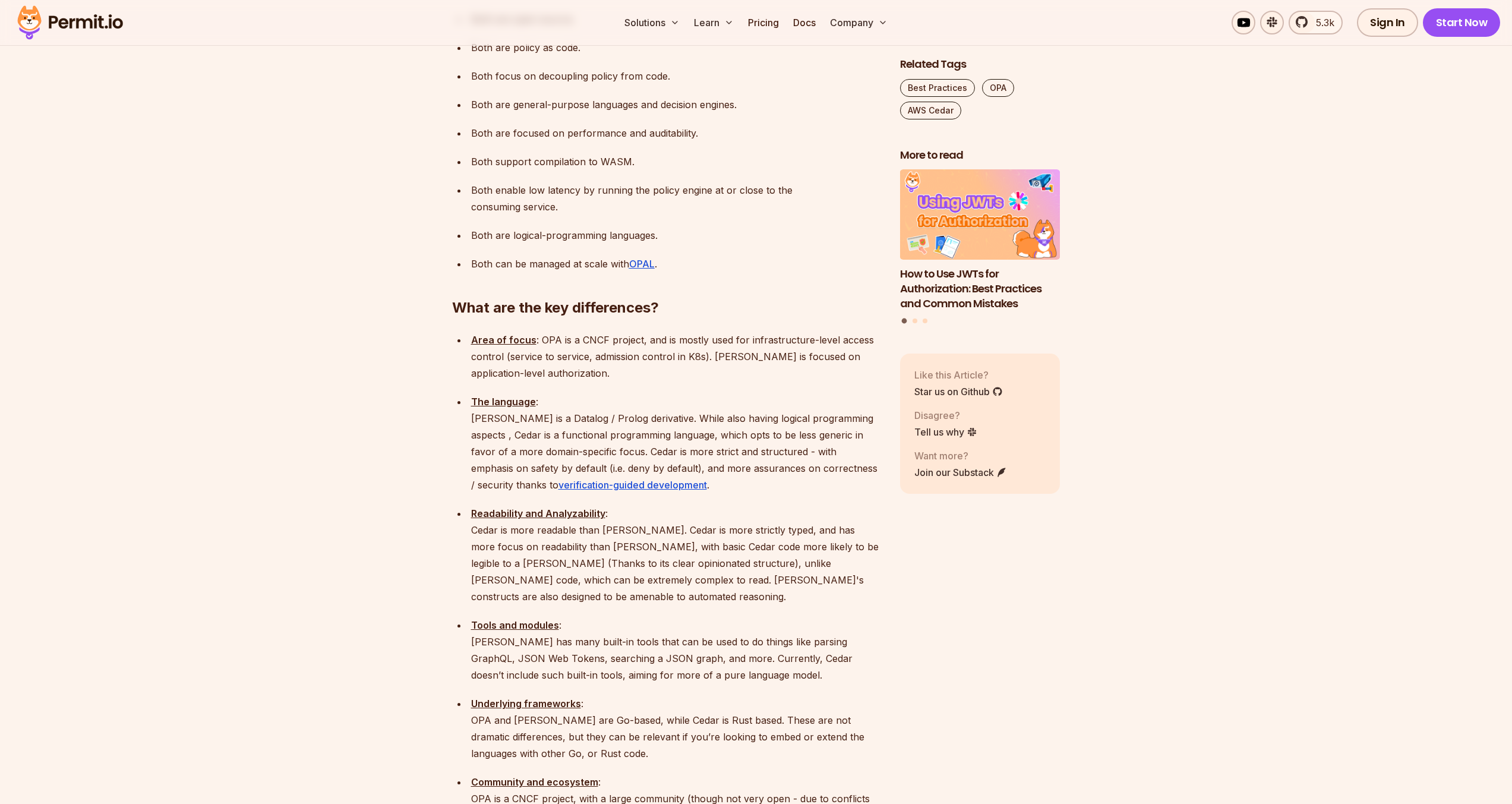
click at [642, 505] on p "Readability and Analyzability : Cedar is more readable than [PERSON_NAME]. Ceda…" at bounding box center [676, 554] width 410 height 99
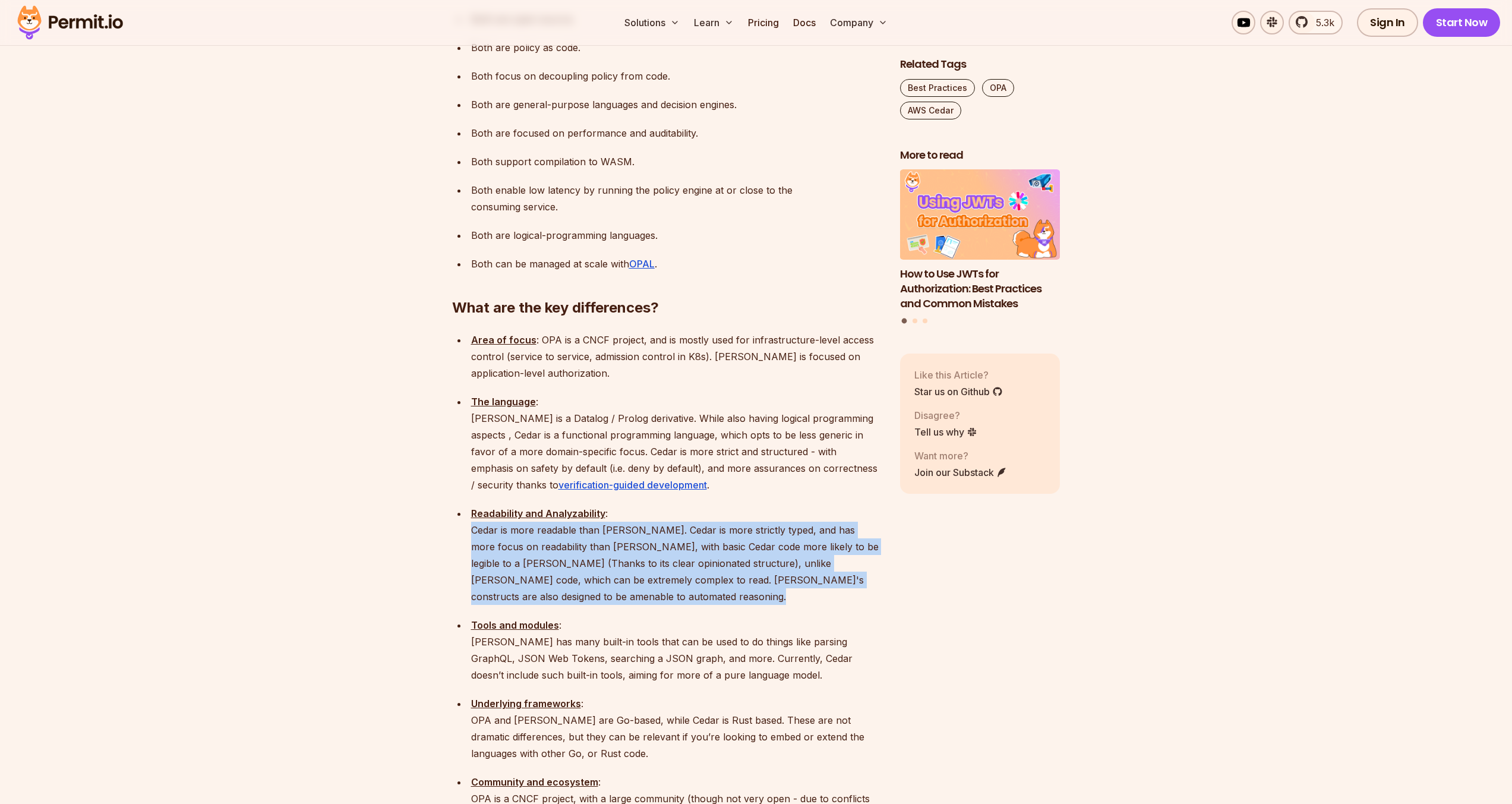
click at [642, 505] on p "Readability and Analyzability : Cedar is more readable than [PERSON_NAME]. Ceda…" at bounding box center [676, 554] width 410 height 99
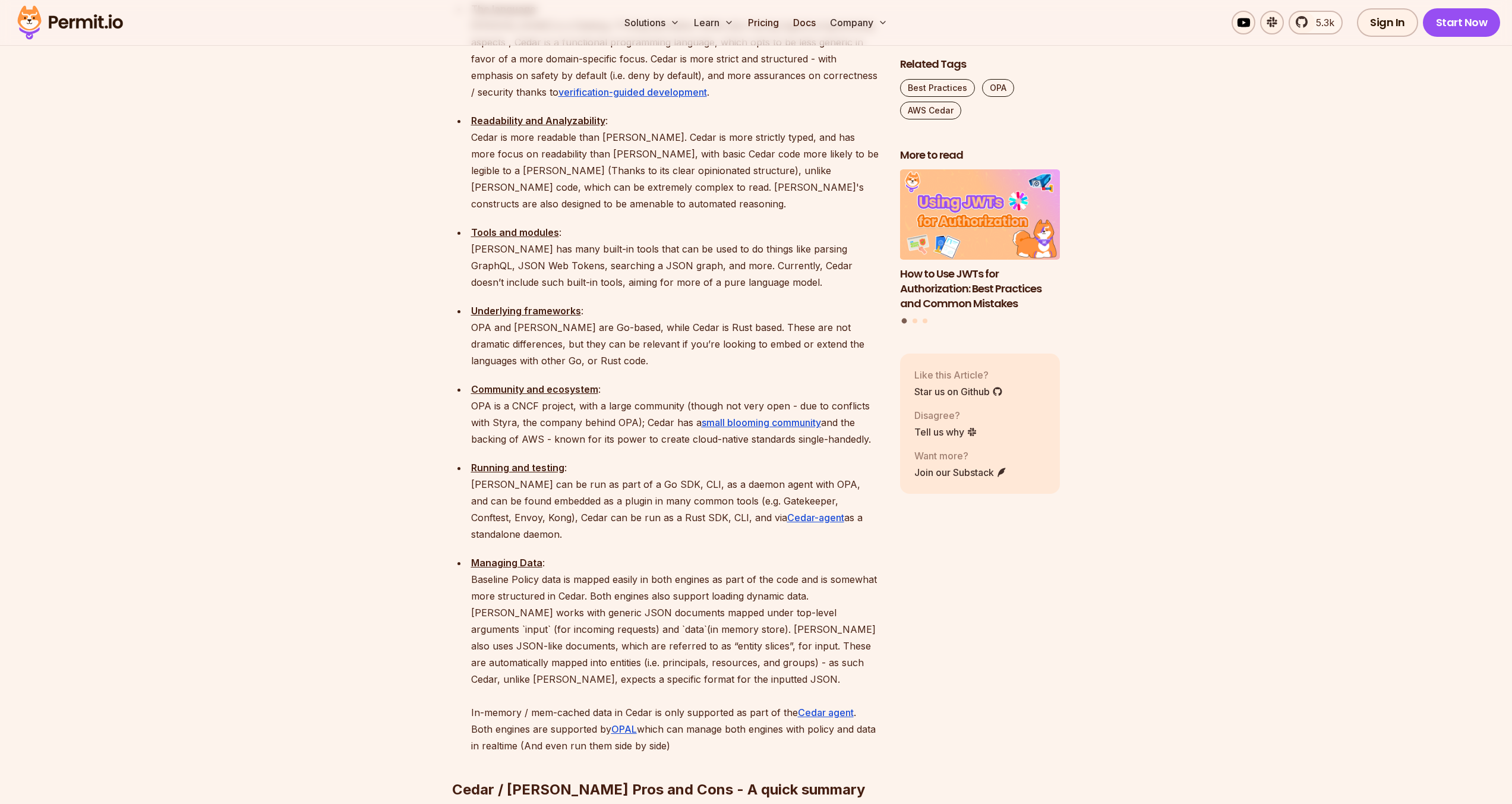
scroll to position [1639, 0]
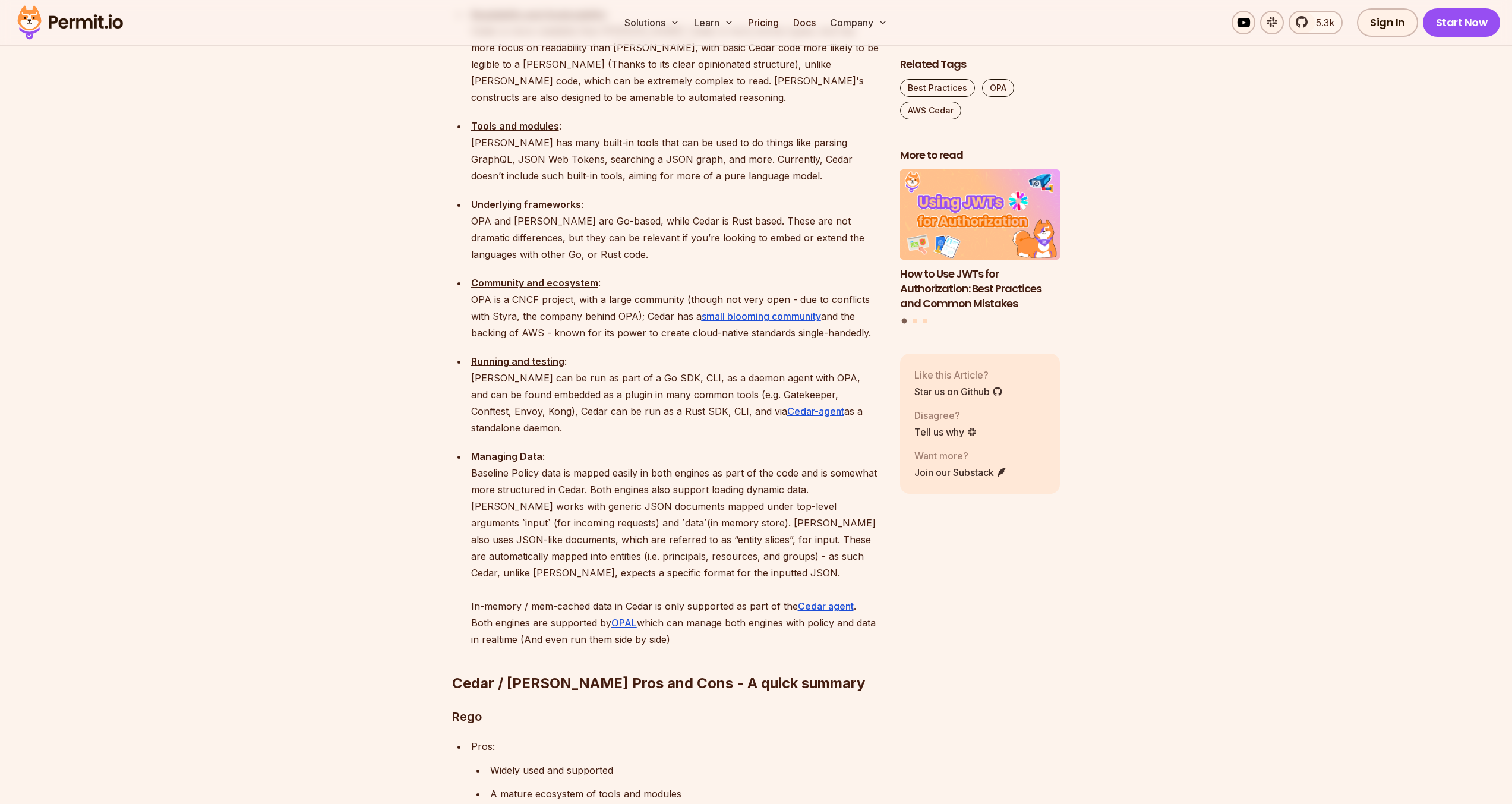
click at [610, 448] on p "Managing Data : Baseline Policy data is mapped easily in both engines as part o…" at bounding box center [676, 547] width 410 height 200
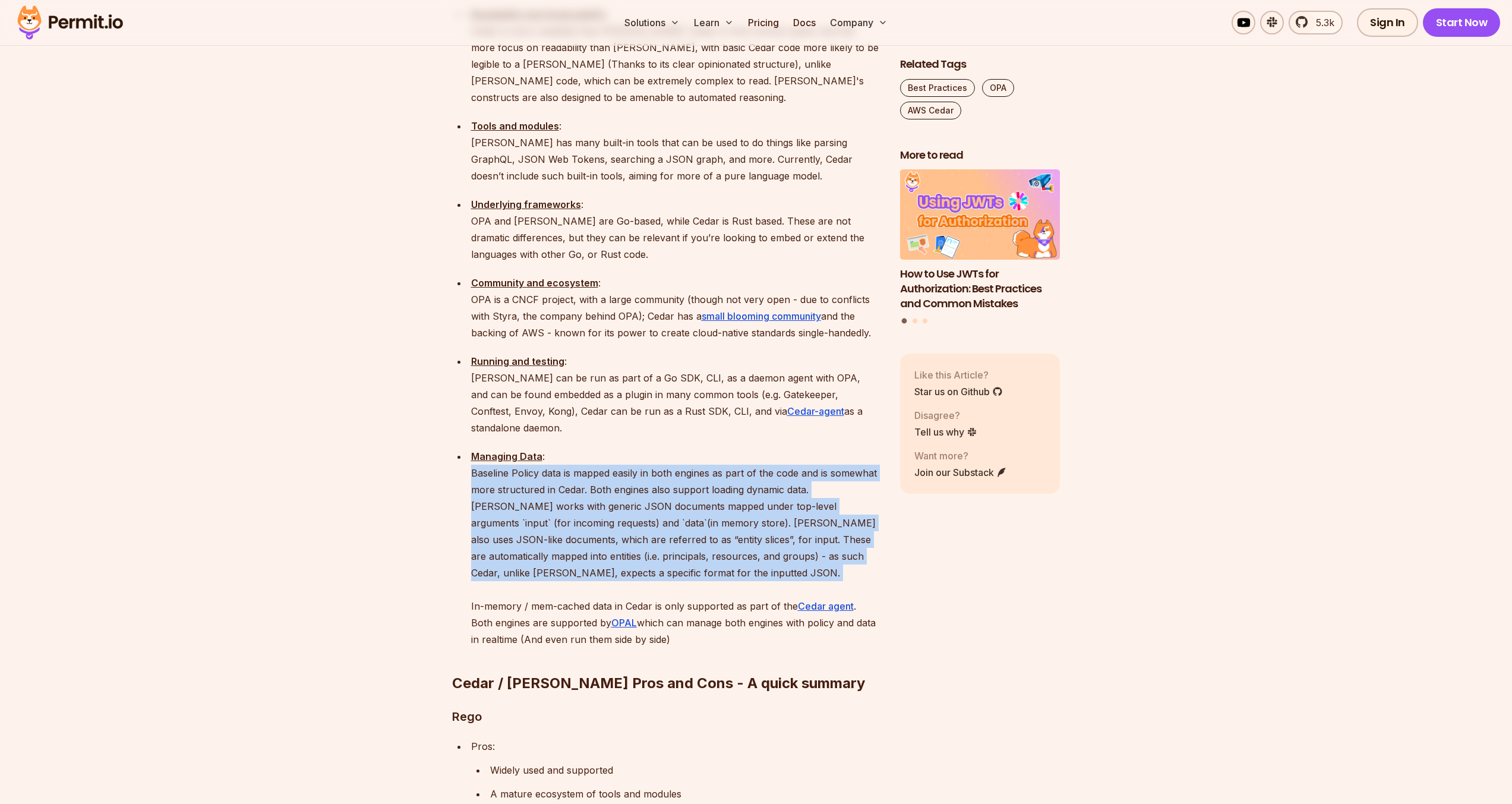
click at [610, 448] on p "Managing Data : Baseline Policy data is mapped easily in both engines as part o…" at bounding box center [676, 547] width 410 height 200
click at [627, 448] on p "Managing Data : Baseline Policy data is mapped easily in both engines as part o…" at bounding box center [676, 547] width 410 height 200
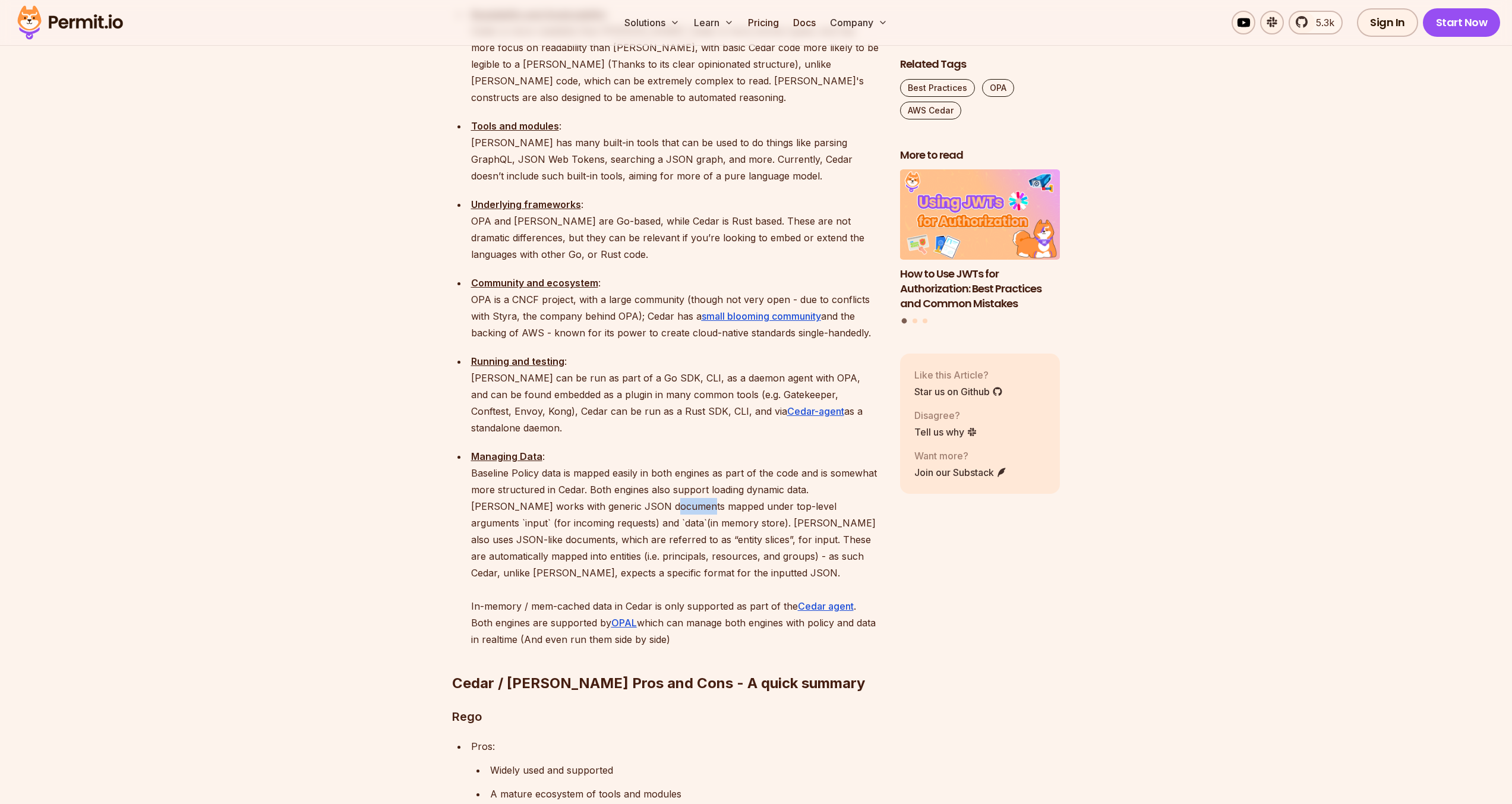
click at [627, 448] on p "Managing Data : Baseline Policy data is mapped easily in both engines as part o…" at bounding box center [676, 547] width 410 height 200
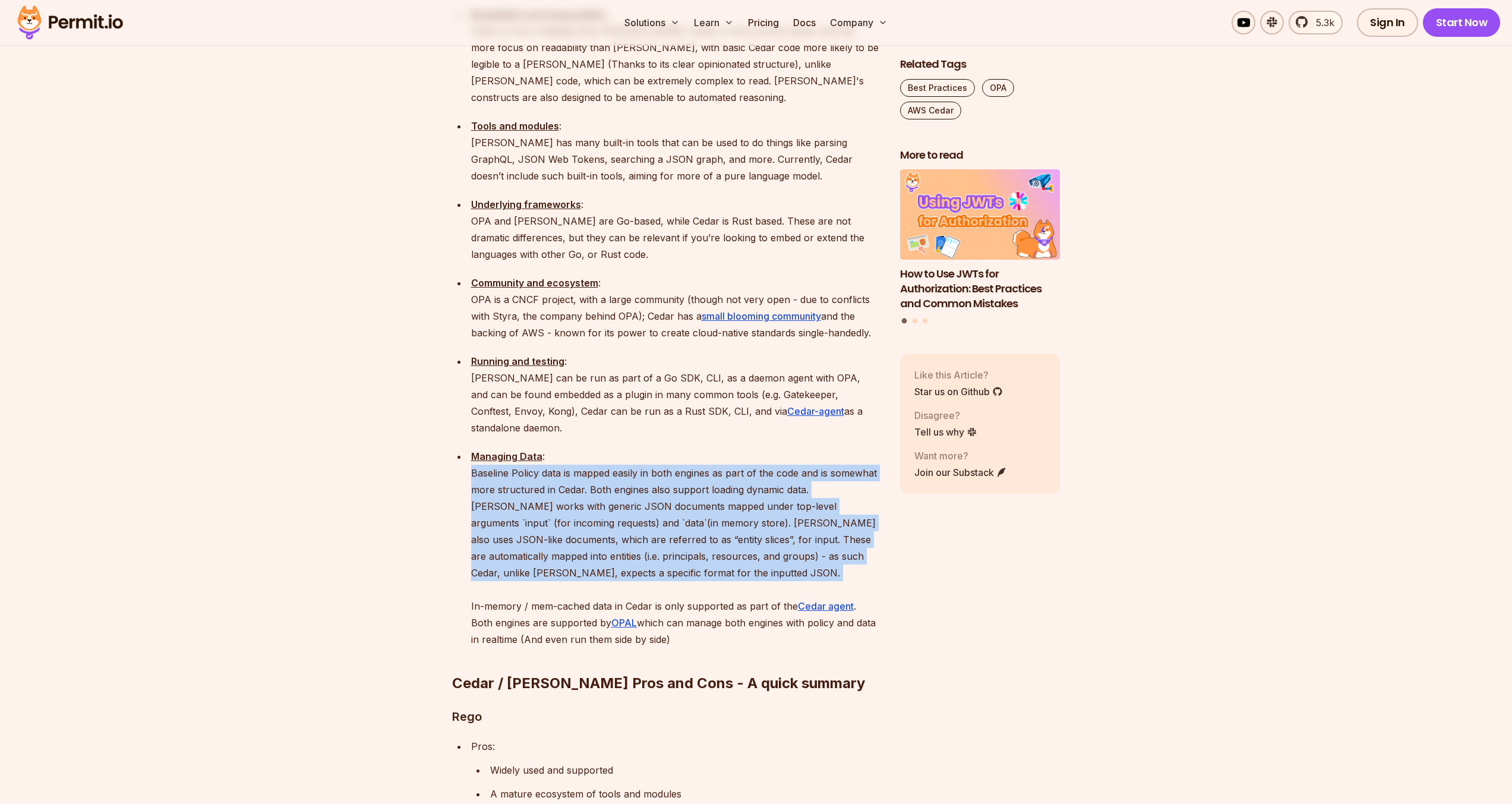
click at [627, 448] on p "Managing Data : Baseline Policy data is mapped easily in both engines as part o…" at bounding box center [676, 547] width 410 height 200
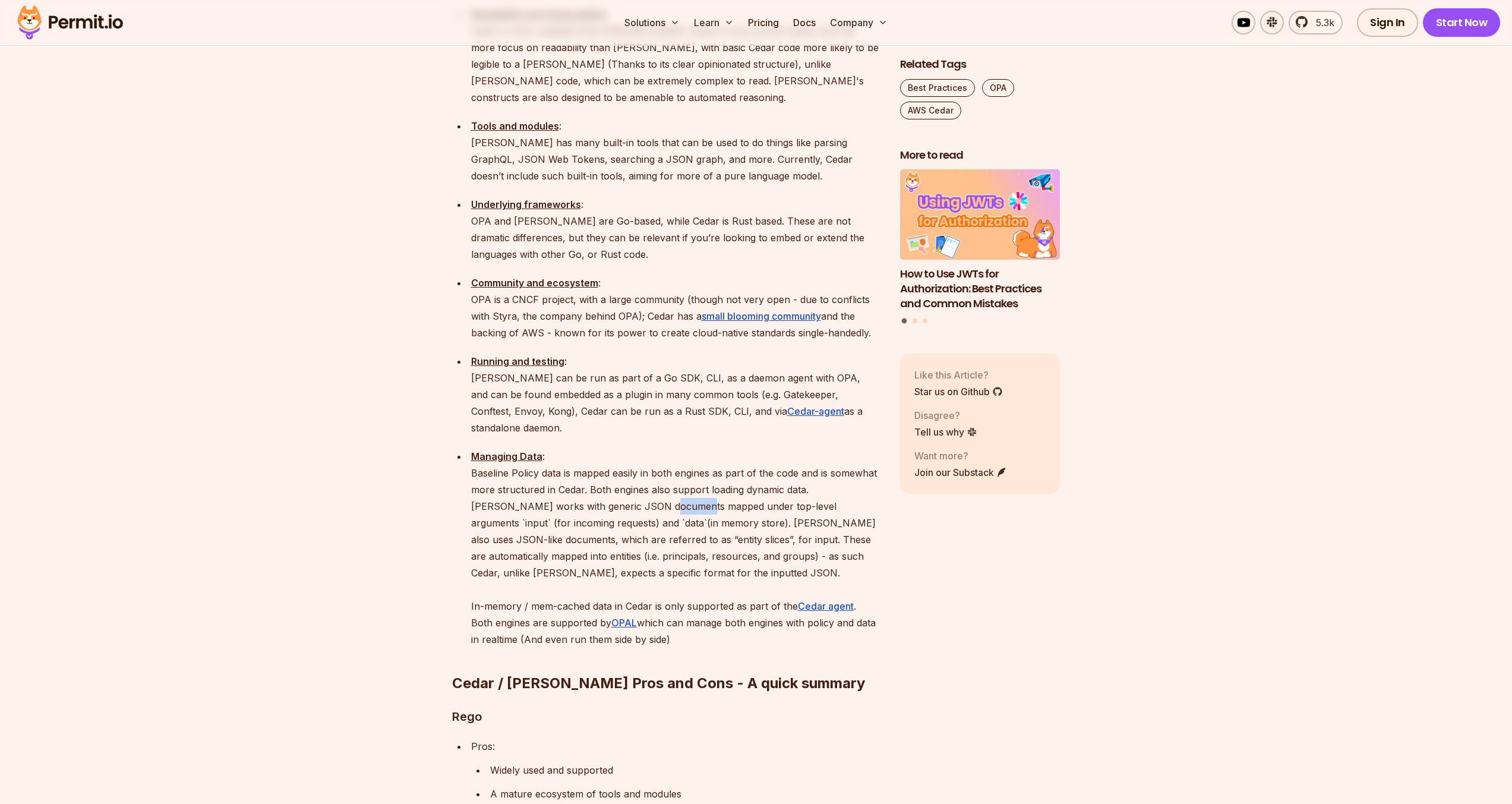
click at [627, 448] on p "Managing Data : Baseline Policy data is mapped easily in both engines as part o…" at bounding box center [676, 547] width 410 height 200
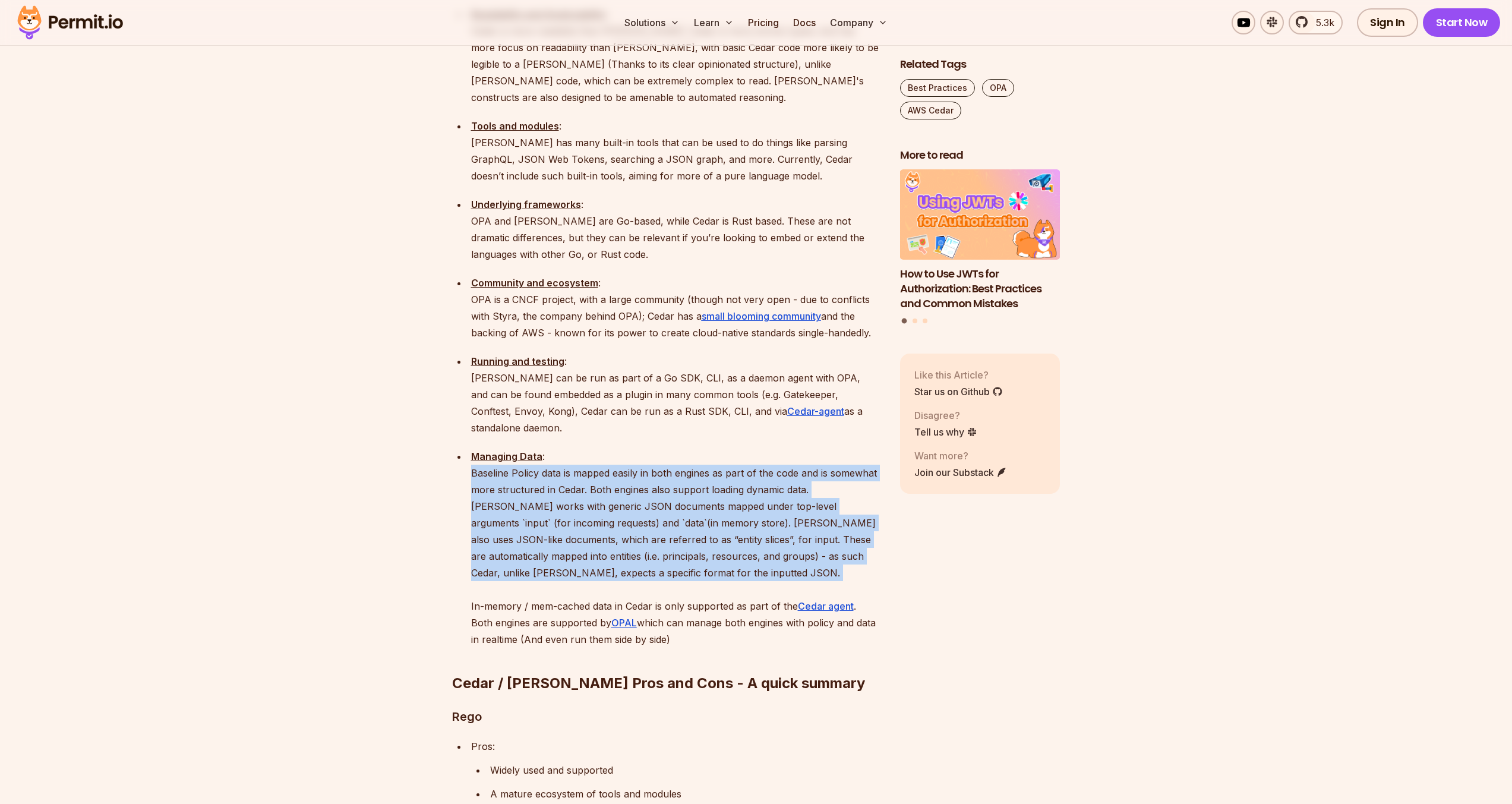
click at [627, 448] on p "Managing Data : Baseline Policy data is mapped easily in both engines as part o…" at bounding box center [676, 547] width 410 height 200
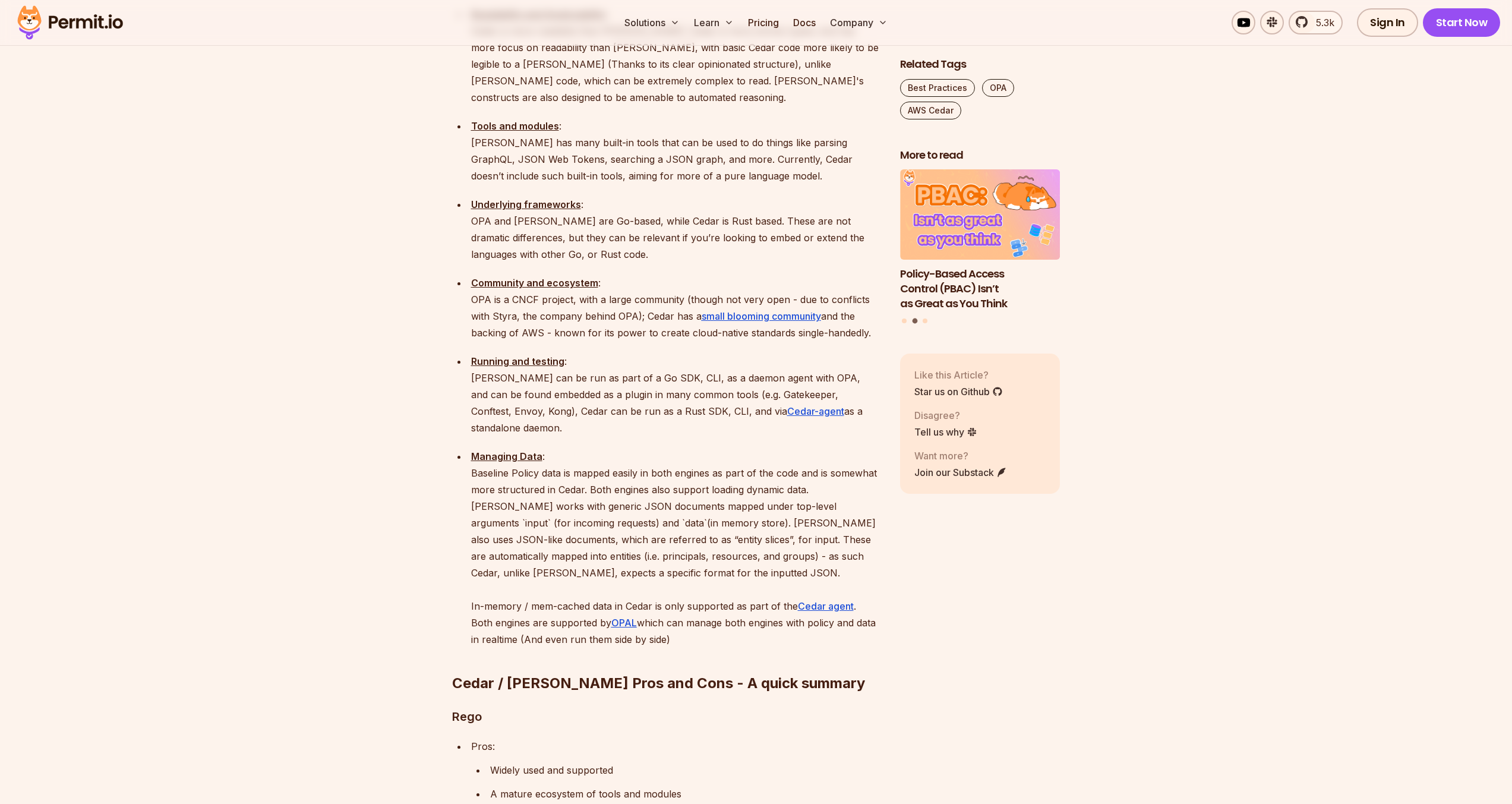
click at [627, 448] on p "Managing Data : Baseline Policy data is mapped easily in both engines as part o…" at bounding box center [676, 547] width 410 height 200
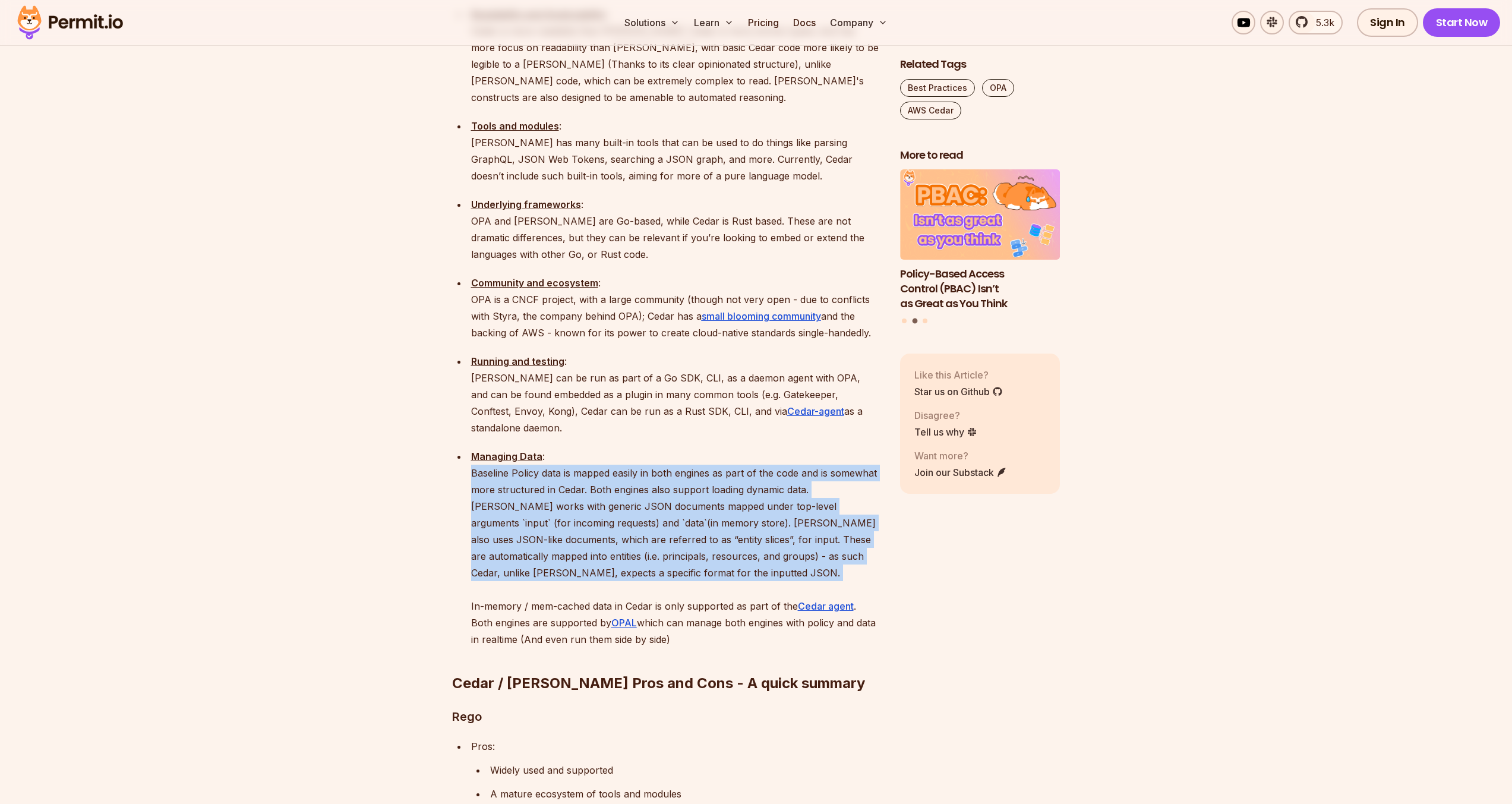
click at [627, 448] on p "Managing Data : Baseline Policy data is mapped easily in both engines as part o…" at bounding box center [676, 547] width 410 height 200
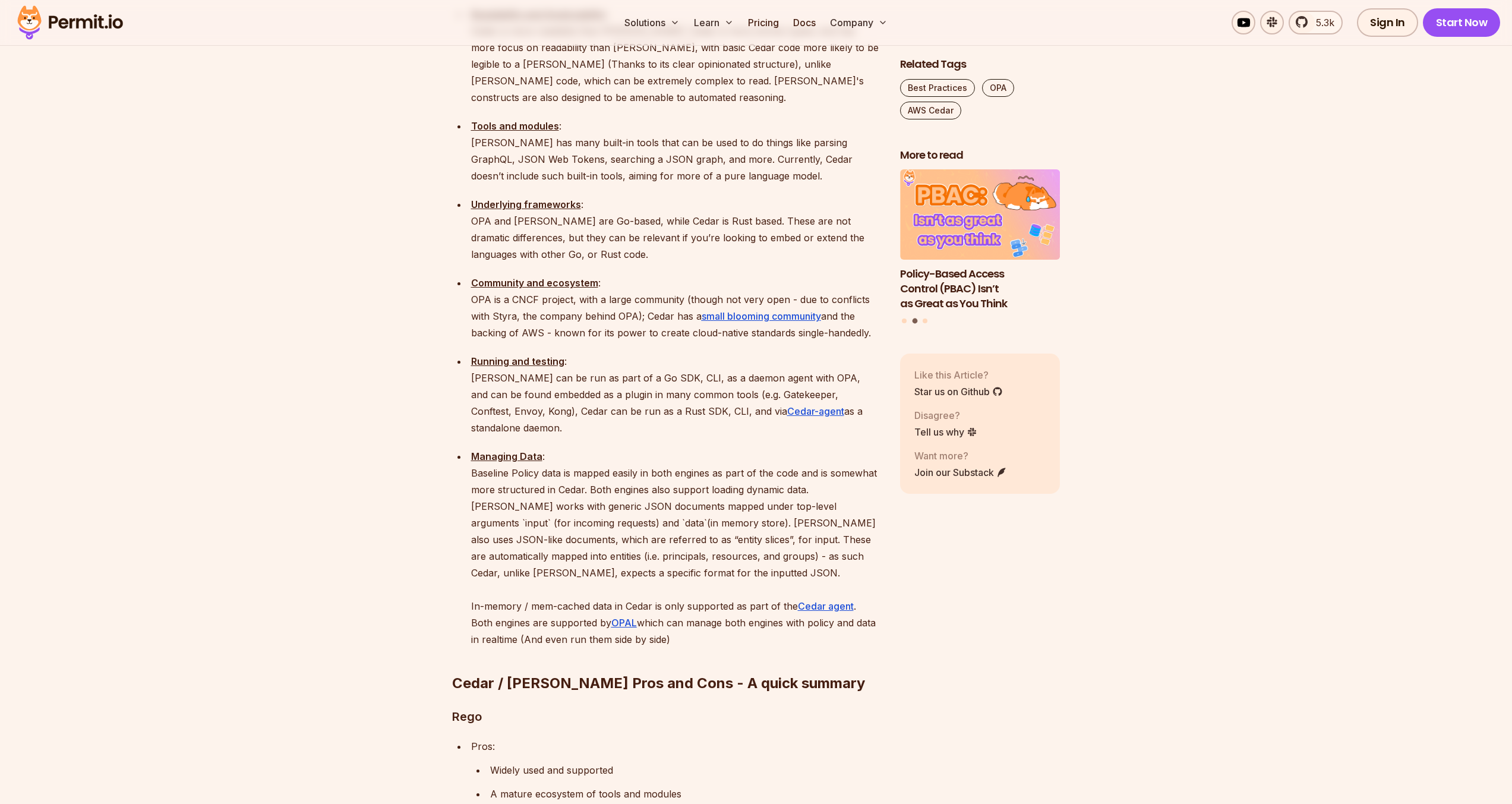
click at [649, 448] on p "Managing Data : Baseline Policy data is mapped easily in both engines as part o…" at bounding box center [676, 547] width 410 height 200
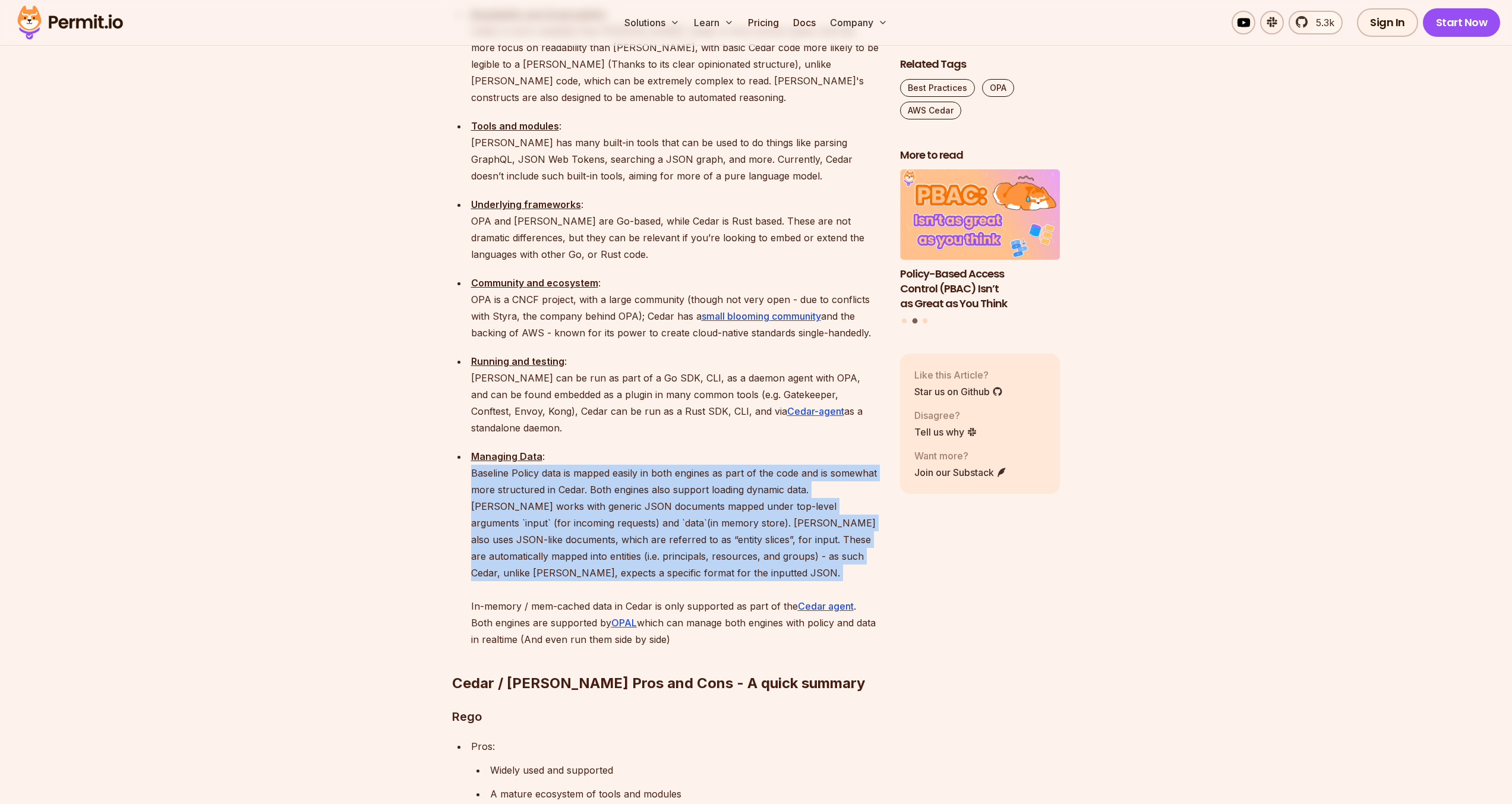
click at [649, 448] on p "Managing Data : Baseline Policy data is mapped easily in both engines as part o…" at bounding box center [676, 547] width 410 height 200
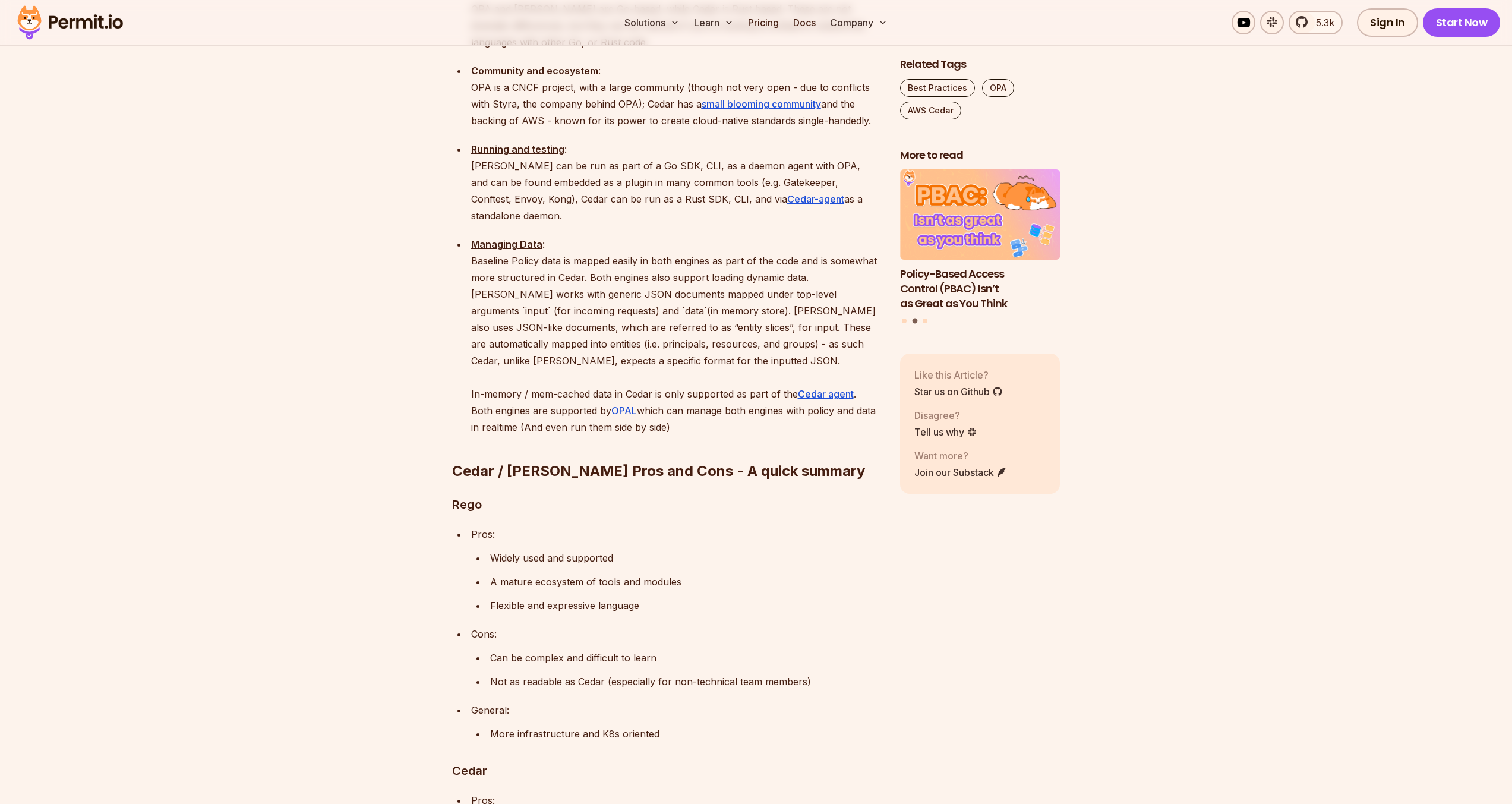
scroll to position [1853, 0]
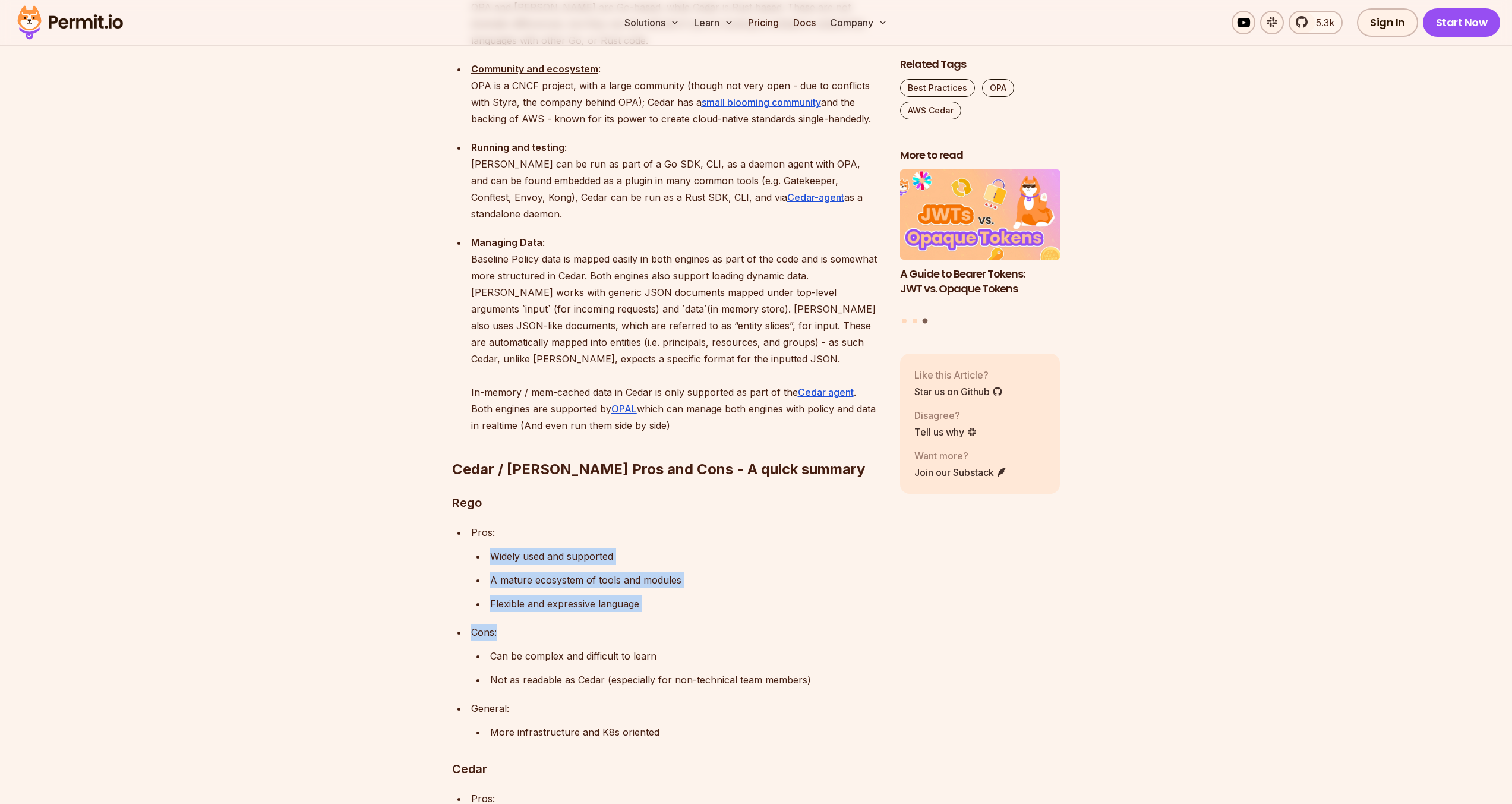
drag, startPoint x: 504, startPoint y: 464, endPoint x: 611, endPoint y: 530, distance: 125.7
click at [611, 530] on ul "Pros: Widely used and supported A mature ecosystem of tools and modules Flexibl…" at bounding box center [667, 632] width 429 height 216
click at [611, 624] on p "Cons:" at bounding box center [676, 632] width 410 height 16
drag, startPoint x: 497, startPoint y: 461, endPoint x: 603, endPoint y: 461, distance: 106.0
click at [603, 547] on p "Widely used and supported" at bounding box center [685, 556] width 391 height 16
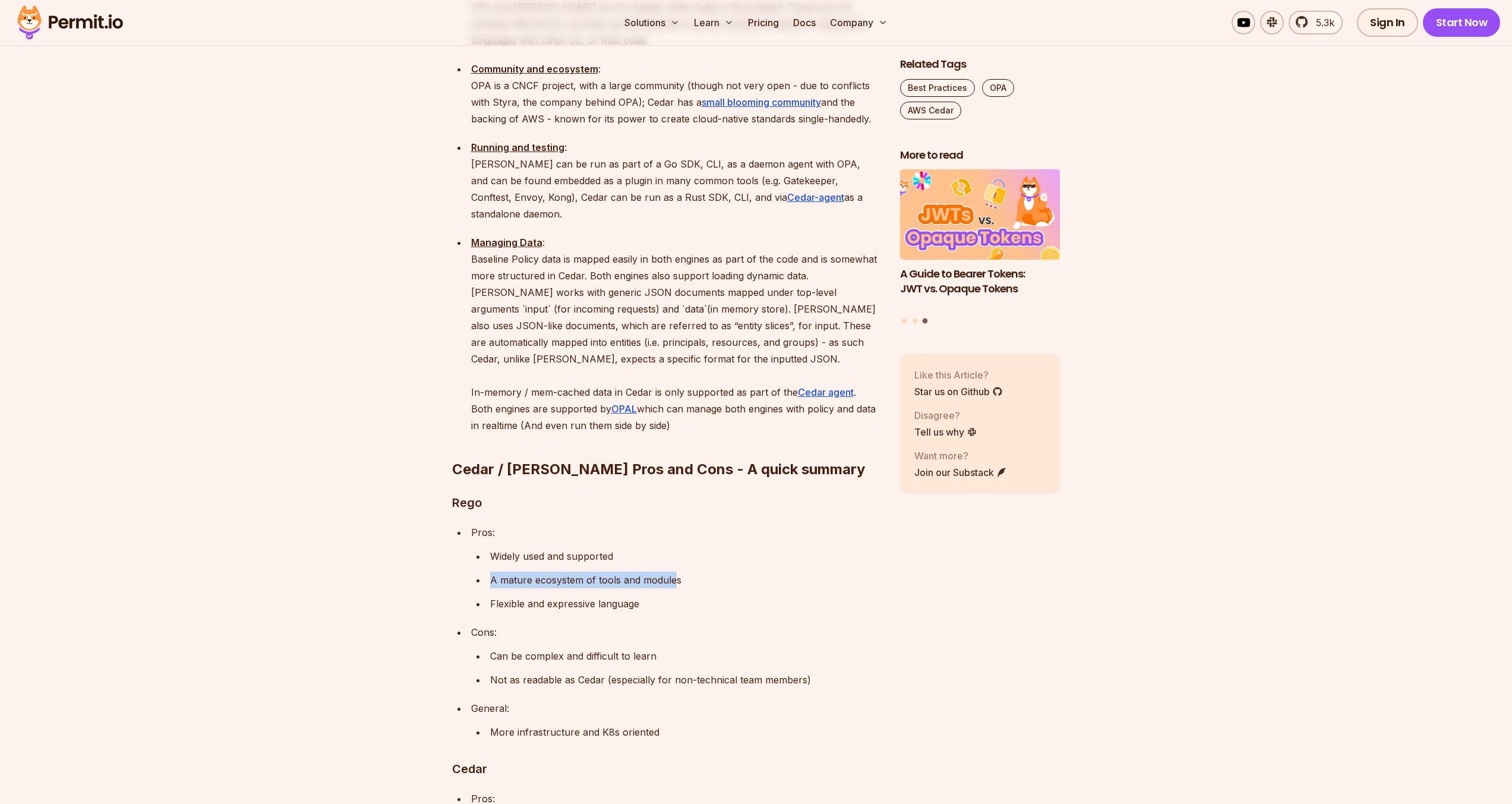
drag, startPoint x: 494, startPoint y: 482, endPoint x: 675, endPoint y: 484, distance: 181.0
click at [675, 547] on ul "Widely used and supported A mature ecosystem of tools and modules Flexible and …" at bounding box center [676, 580] width 410 height 64
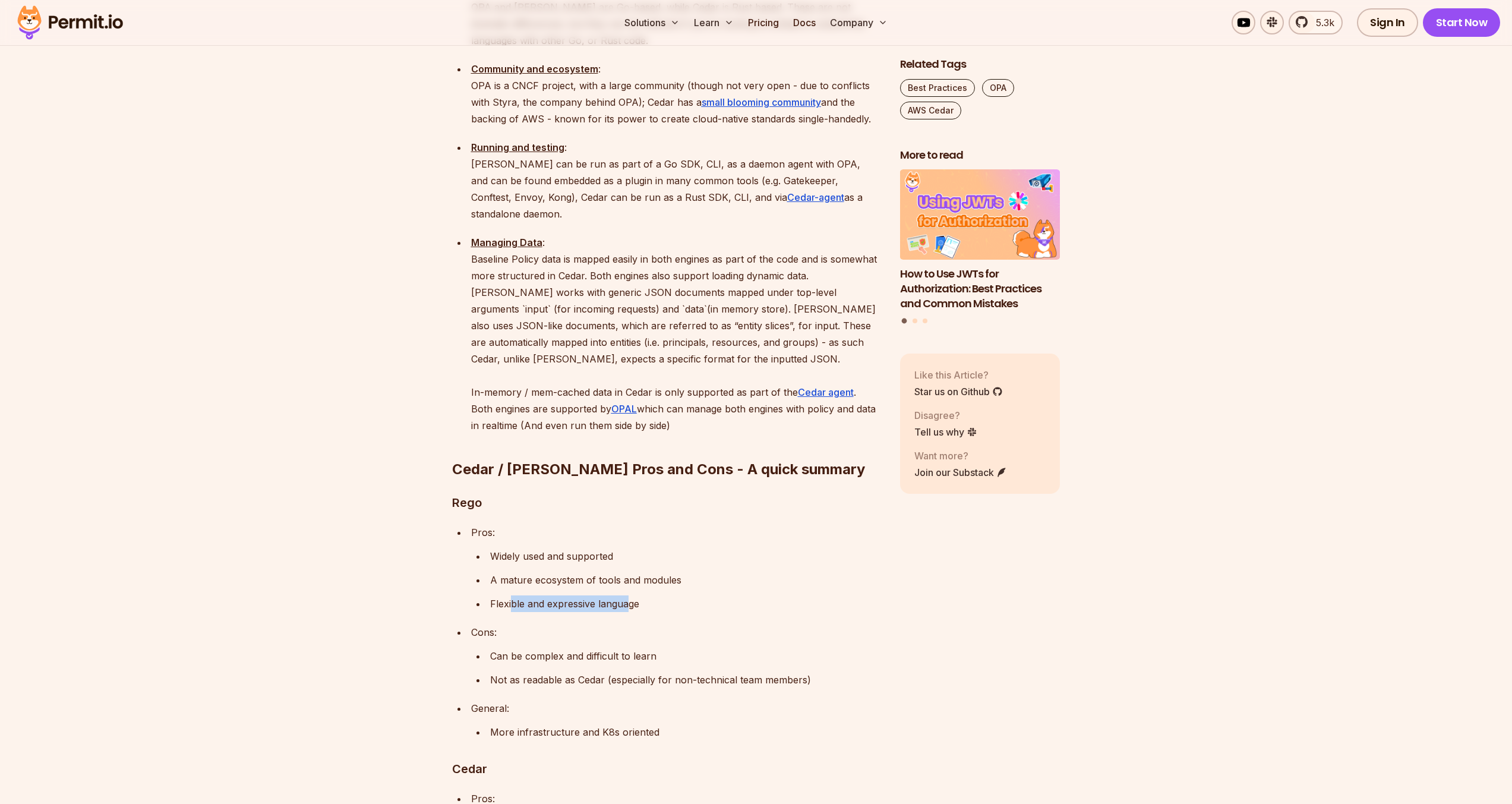
drag, startPoint x: 511, startPoint y: 507, endPoint x: 630, endPoint y: 506, distance: 119.0
click at [630, 595] on p "Flexible and expressive language" at bounding box center [685, 604] width 391 height 16
click at [628, 595] on p "Flexible and expressive language" at bounding box center [685, 604] width 391 height 16
click at [551, 648] on p "Can be complex and difficult to learn" at bounding box center [685, 656] width 391 height 16
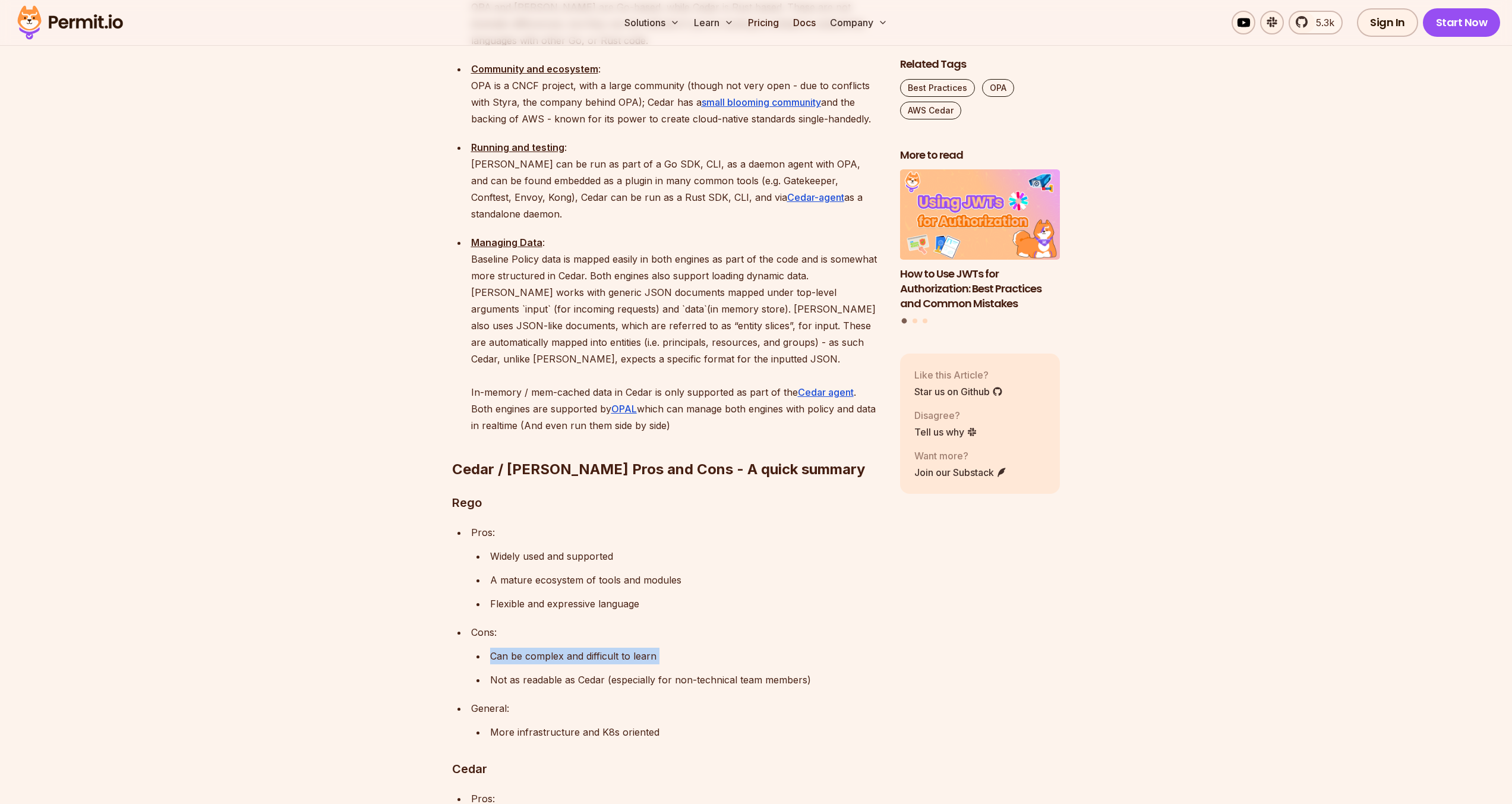
click at [551, 648] on p "Can be complex and difficult to learn" at bounding box center [685, 656] width 391 height 16
click at [565, 648] on p "Can be complex and difficult to learn" at bounding box center [685, 656] width 391 height 16
click at [550, 672] on p "Not as readable as Cedar (especially for non-technical team members)" at bounding box center [685, 680] width 391 height 16
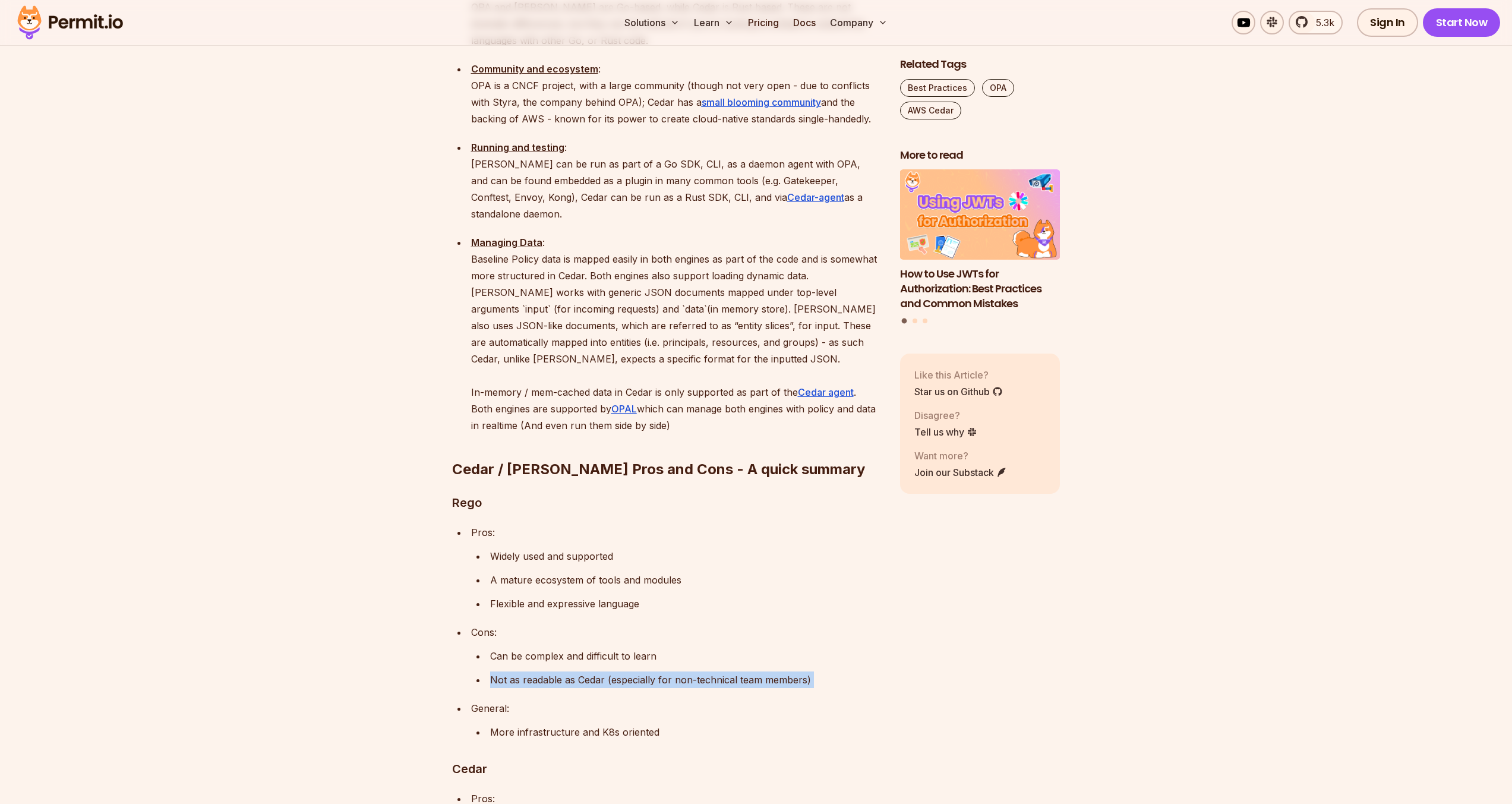
click at [563, 672] on p "Not as readable as Cedar (especially for non-technical team members)" at bounding box center [685, 680] width 391 height 16
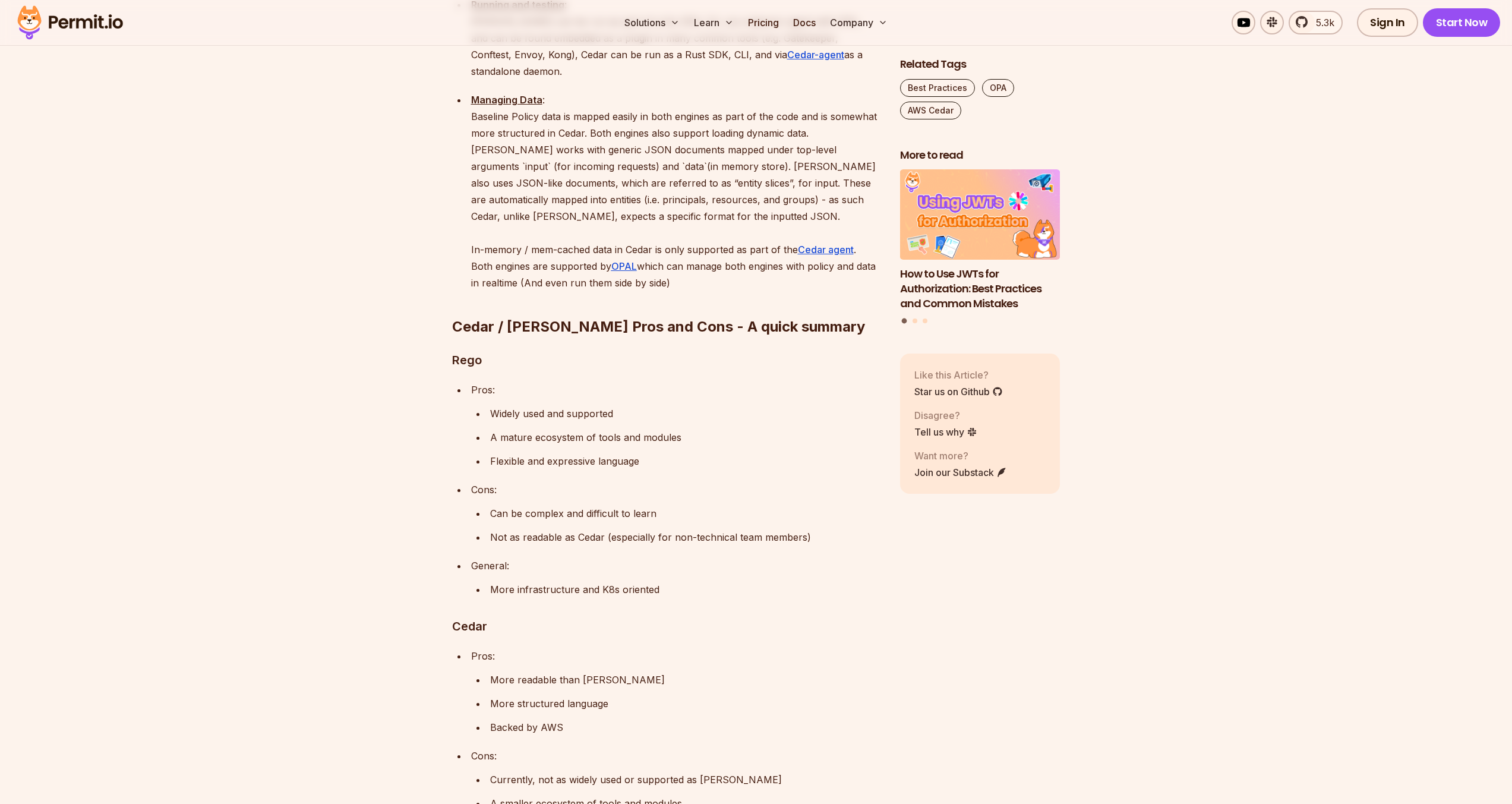
click at [542, 695] on p "More structured language" at bounding box center [685, 703] width 391 height 16
click at [541, 771] on p "Currently, not as widely used or supported as [PERSON_NAME]" at bounding box center [685, 779] width 391 height 16
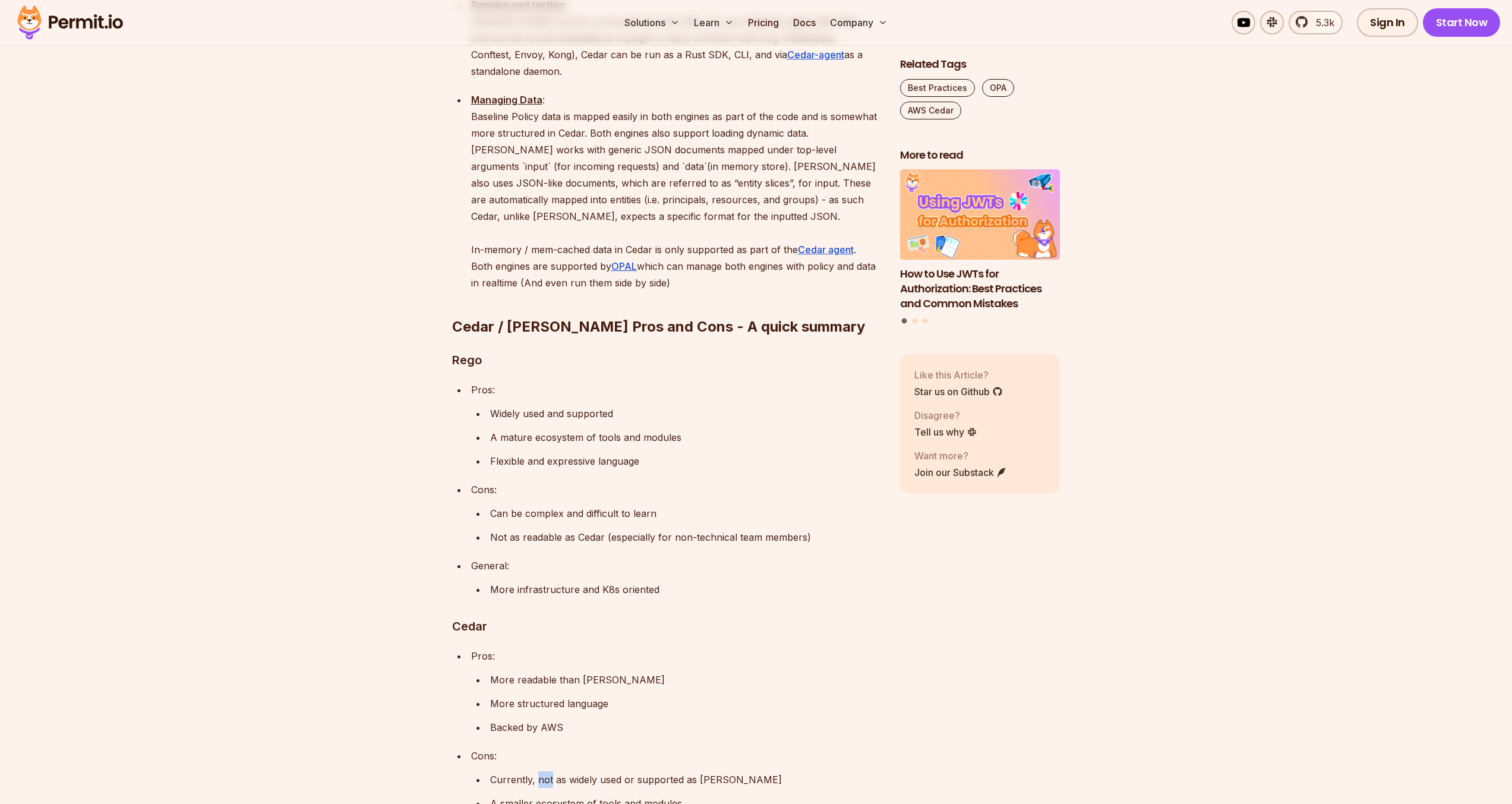
click at [541, 771] on p "Currently, not as widely used or supported as [PERSON_NAME]" at bounding box center [685, 779] width 391 height 16
click at [550, 771] on p "Currently, not as widely used or supported as [PERSON_NAME]" at bounding box center [685, 779] width 391 height 16
click at [547, 716] on ul "Pros: More readable than [PERSON_NAME] More structured language Backed by AWS C…" at bounding box center [667, 755] width 429 height 216
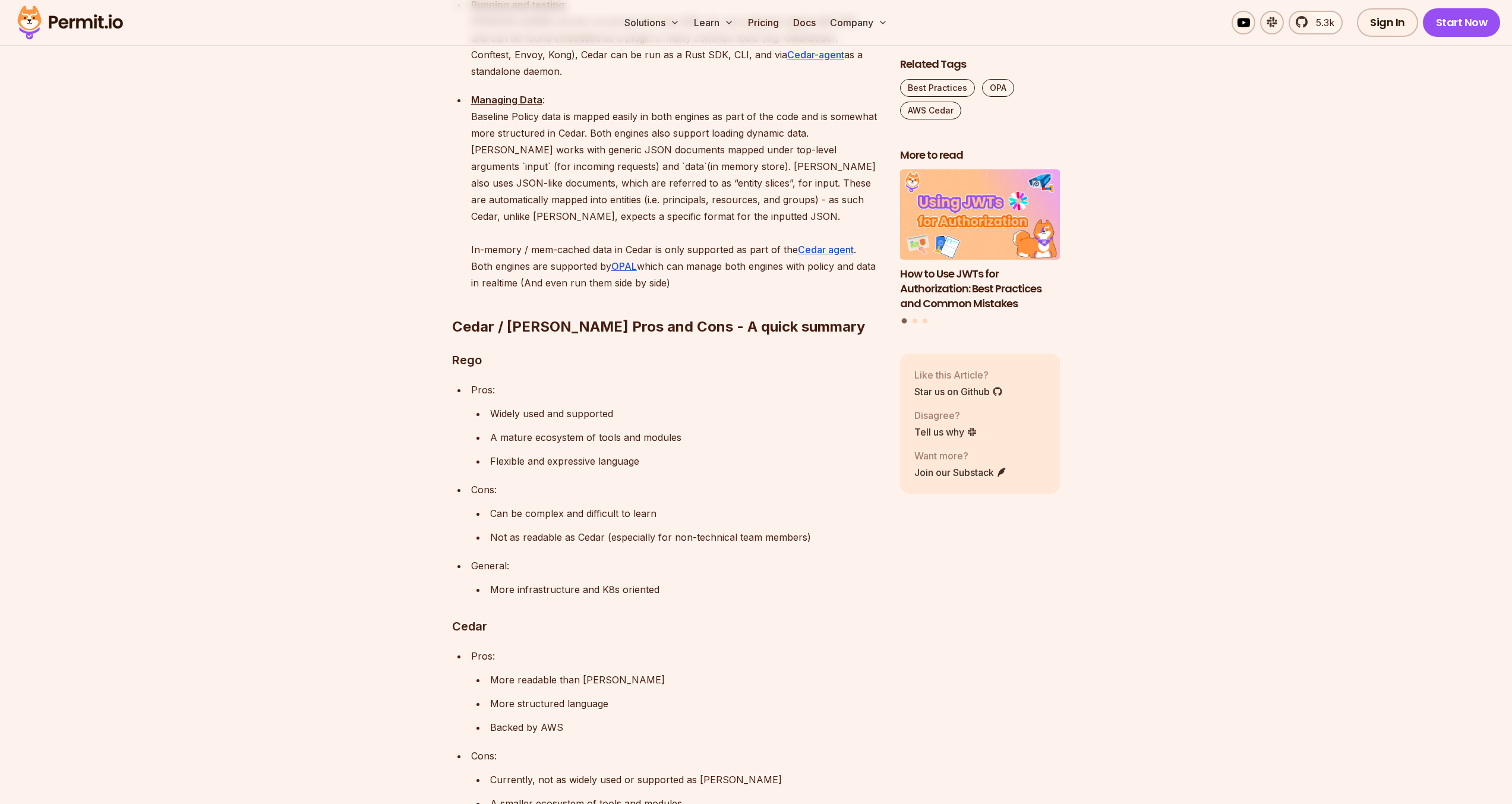
click at [547, 716] on ul "Pros: More readable than [PERSON_NAME] More structured language Backed by AWS C…" at bounding box center [667, 755] width 429 height 216
click at [575, 795] on p "A smaller ecosystem of tools and modules" at bounding box center [685, 803] width 391 height 16
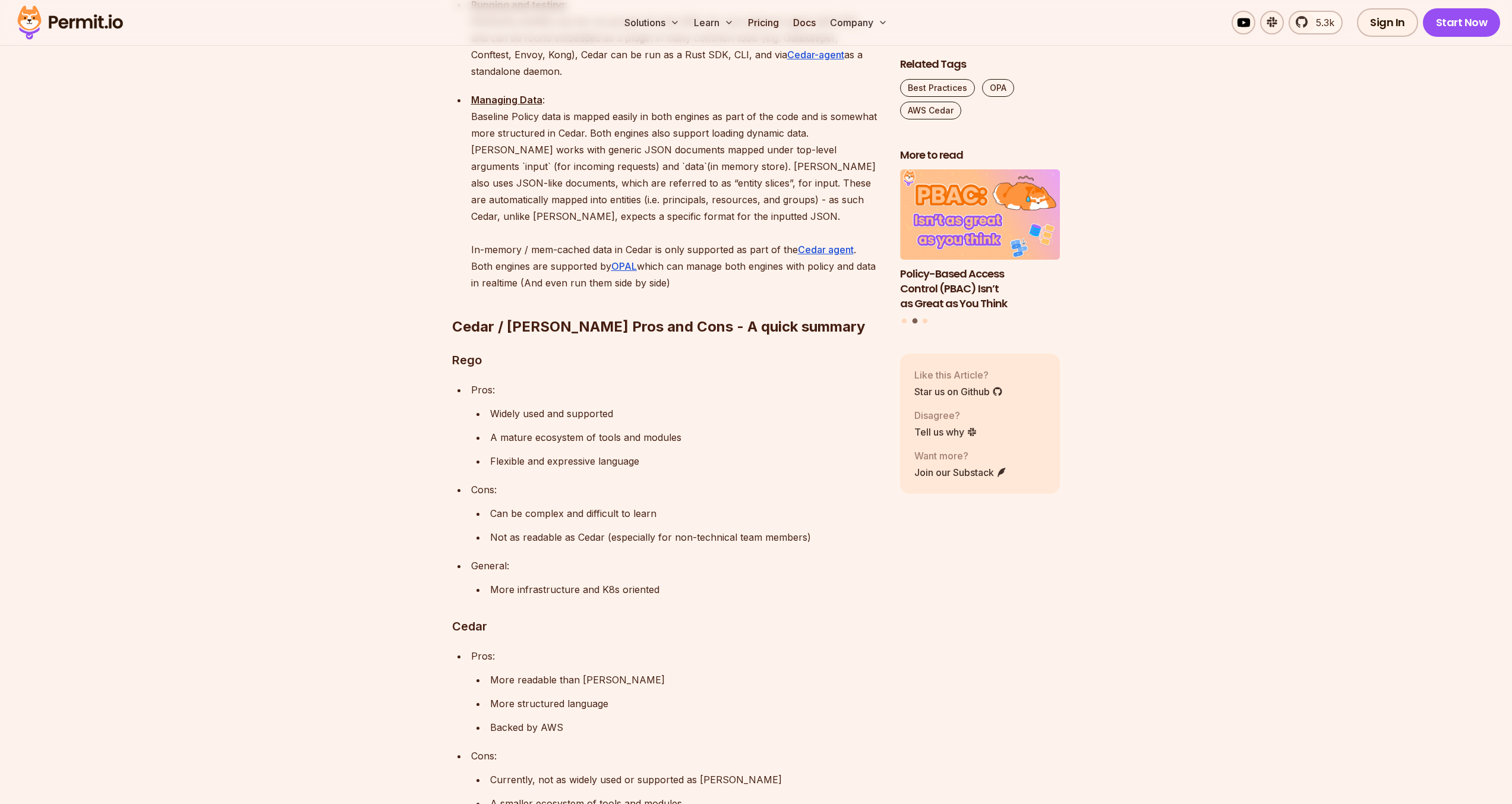
scroll to position [2210, 0]
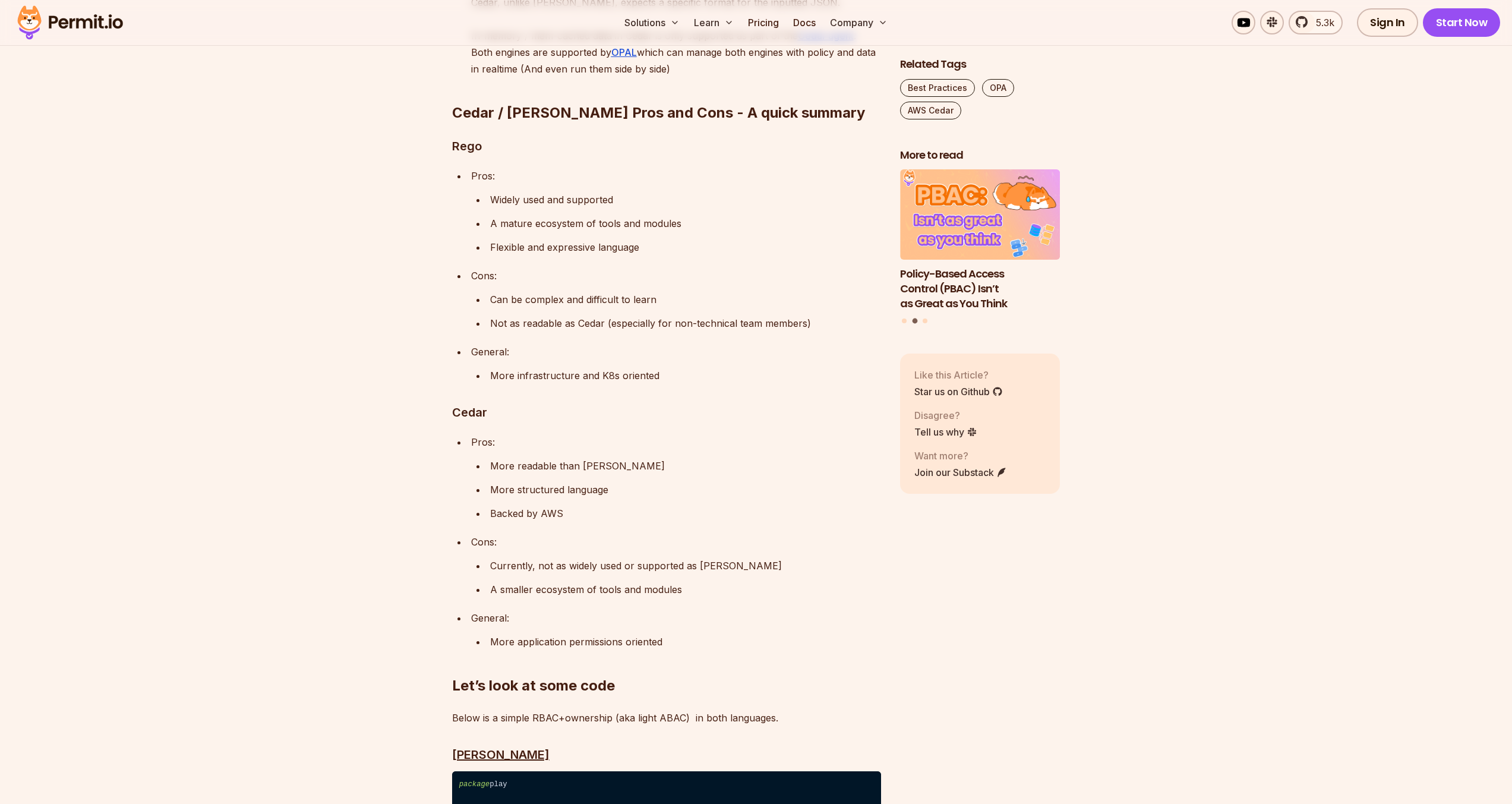
click at [586, 633] on p "More application permissions oriented" at bounding box center [685, 642] width 391 height 16
click at [594, 367] on p "More infrastructure and K8s oriented" at bounding box center [685, 375] width 391 height 16
click at [621, 367] on p "More infrastructure and K8s oriented" at bounding box center [685, 375] width 391 height 16
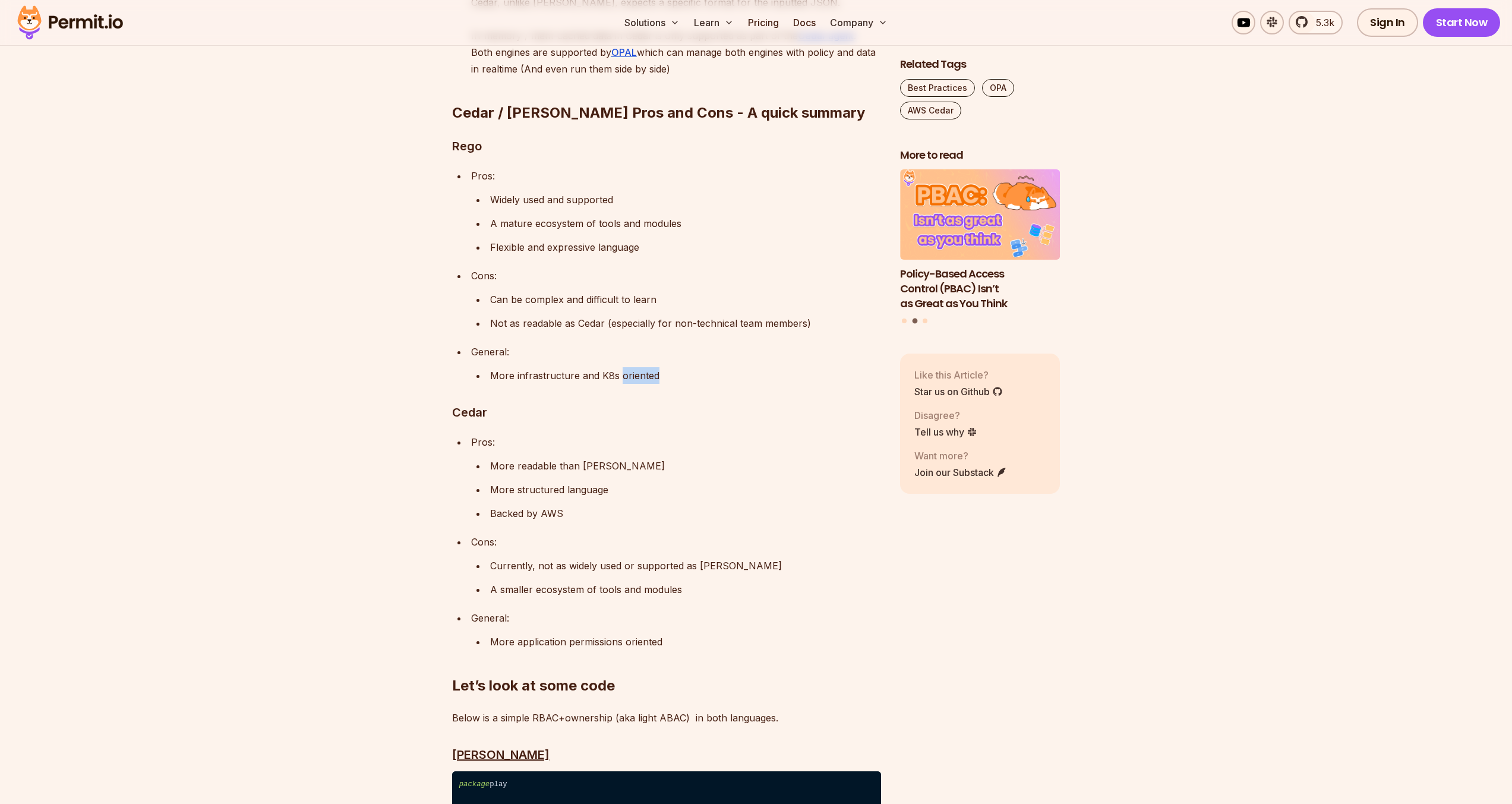
click at [621, 367] on p "More infrastructure and K8s oriented" at bounding box center [685, 375] width 391 height 16
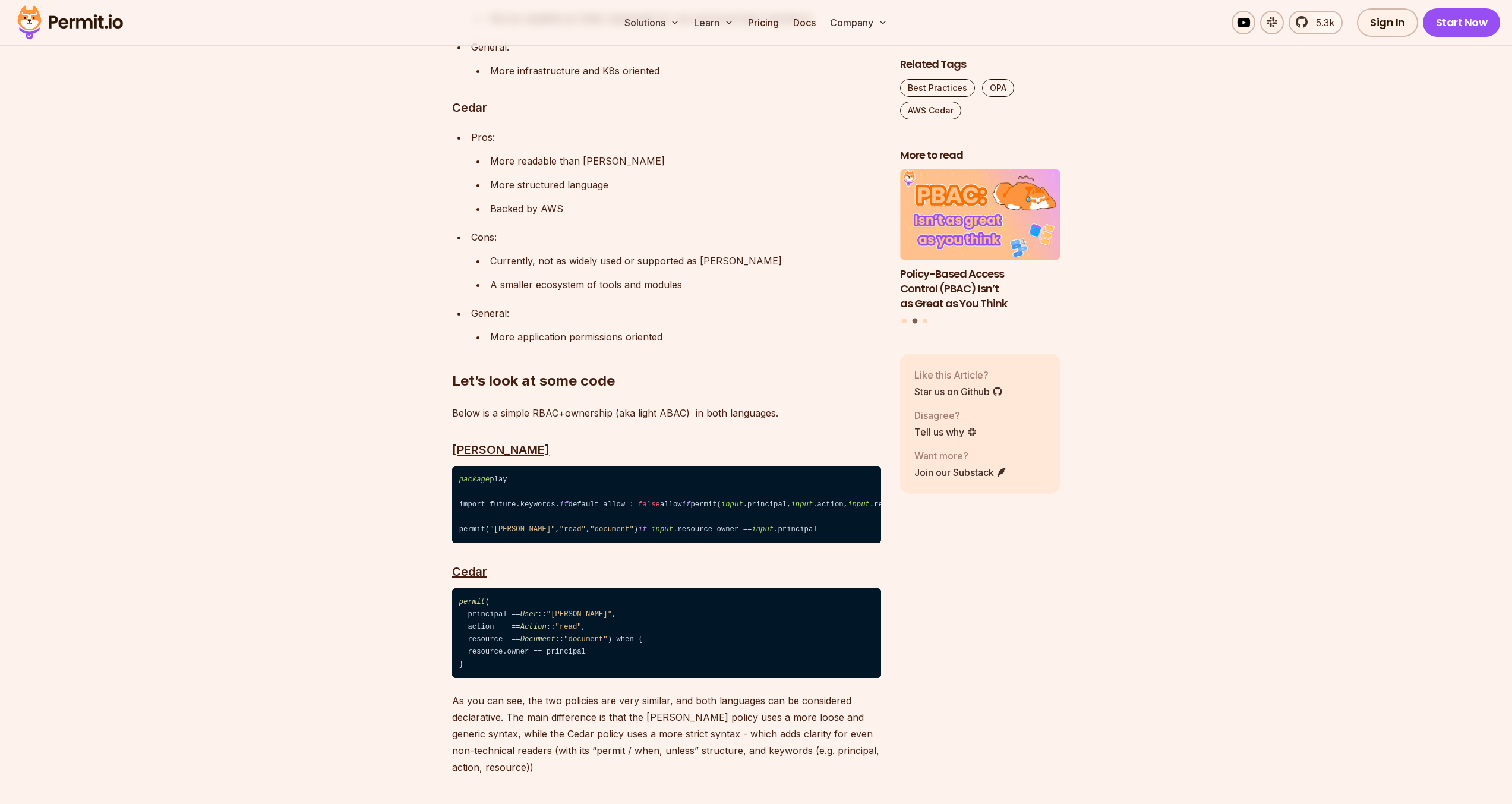
scroll to position [2567, 0]
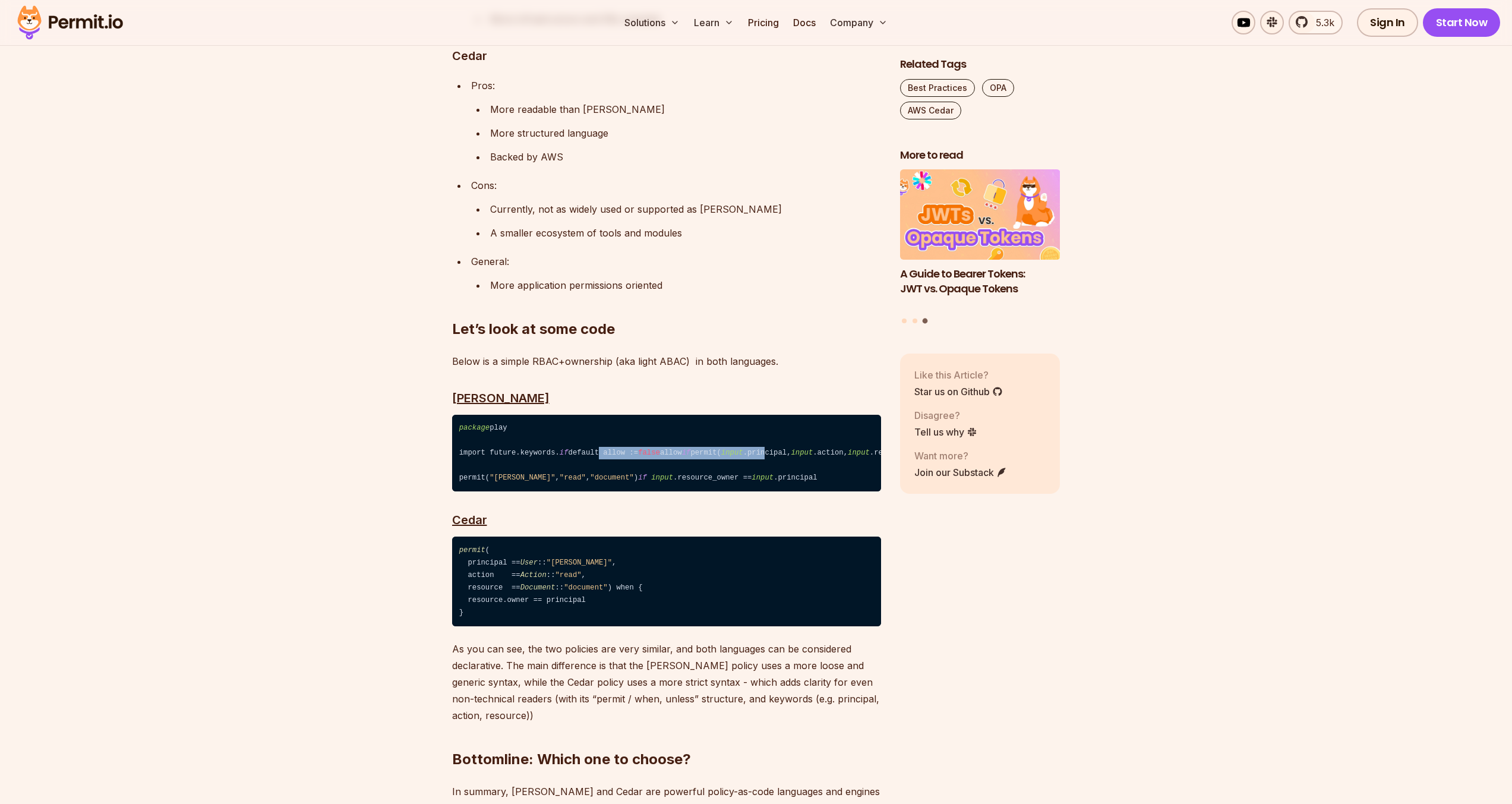
drag, startPoint x: 482, startPoint y: 381, endPoint x: 574, endPoint y: 389, distance: 92.3
click at [574, 414] on code "package play import future.keywords. if default allow := false allow if permit(…" at bounding box center [667, 452] width 429 height 77
click at [526, 414] on code "package play import future.keywords. if default allow := false allow if permit(…" at bounding box center [667, 452] width 429 height 77
drag, startPoint x: 526, startPoint y: 390, endPoint x: 742, endPoint y: 391, distance: 216.0
click at [742, 414] on code "package play import future.keywords. if default allow := false allow if permit(…" at bounding box center [667, 452] width 429 height 77
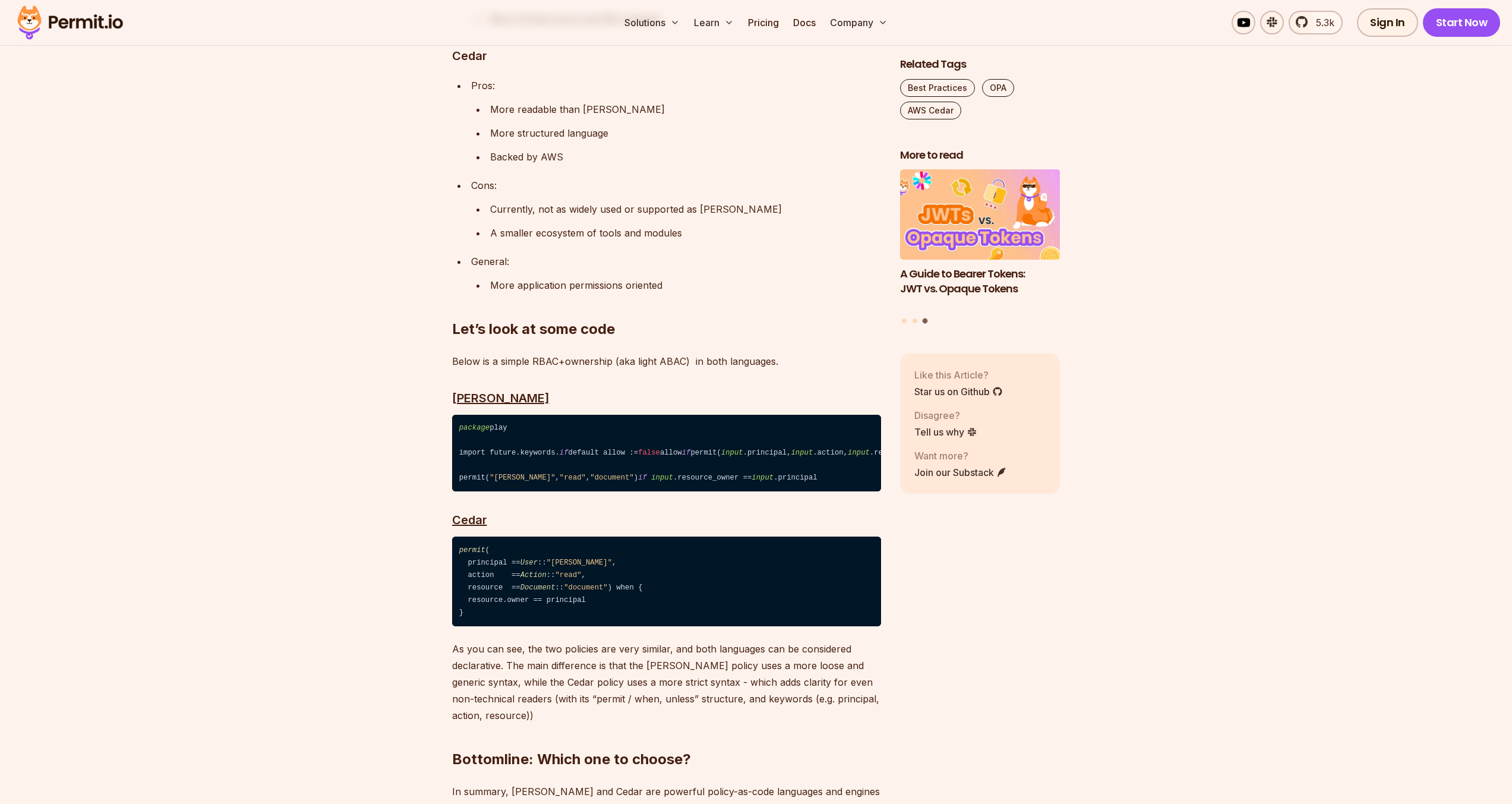
click at [586, 414] on code "package play import future.keywords. if default allow := false allow if permit(…" at bounding box center [667, 452] width 429 height 77
drag, startPoint x: 475, startPoint y: 391, endPoint x: 721, endPoint y: 394, distance: 246.0
click at [721, 414] on code "package play import future.keywords. if default allow := false allow if permit(…" at bounding box center [667, 452] width 429 height 77
click at [715, 414] on code "package play import future.keywords. if default allow := false allow if permit(…" at bounding box center [667, 452] width 429 height 77
drag, startPoint x: 513, startPoint y: 414, endPoint x: 747, endPoint y: 414, distance: 234.0
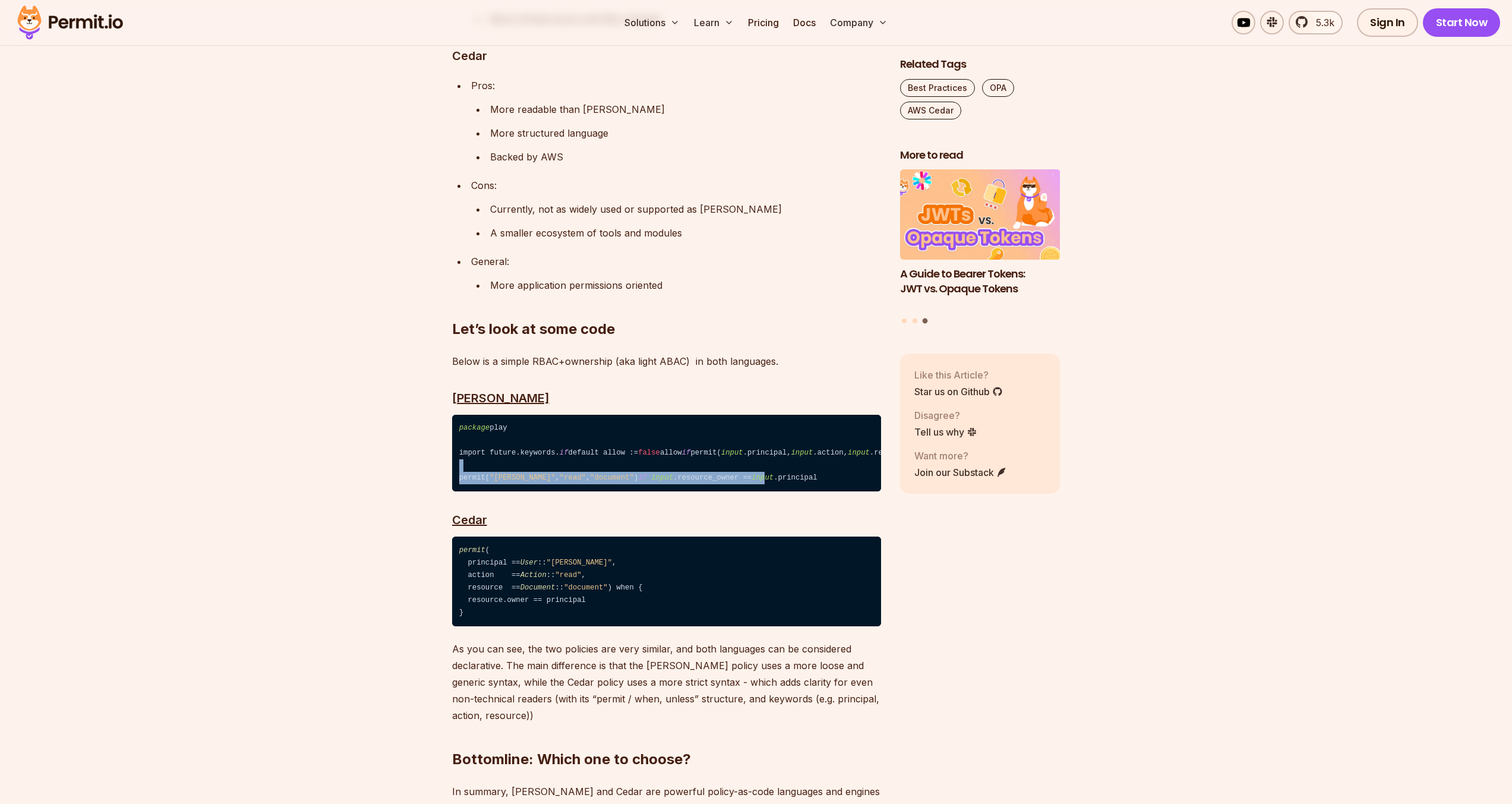
click at [747, 414] on code "package play import future.keywords. if default allow := false allow if permit(…" at bounding box center [667, 452] width 429 height 77
click at [752, 473] on span "input" at bounding box center [762, 477] width 22 height 8
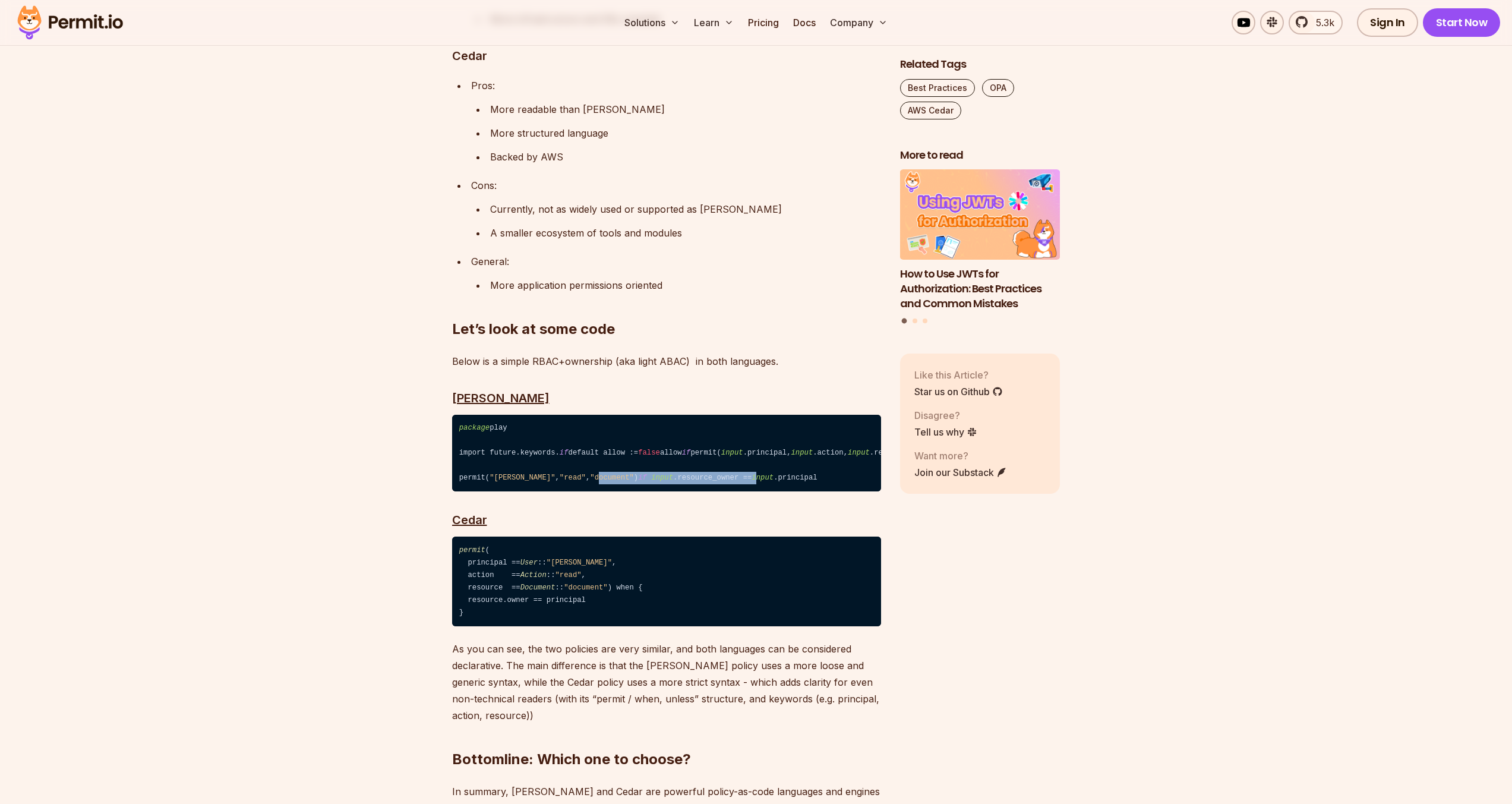
drag, startPoint x: 574, startPoint y: 417, endPoint x: 737, endPoint y: 419, distance: 163.0
click at [737, 419] on code "package play import future.keywords. if default allow := false allow if permit(…" at bounding box center [667, 452] width 429 height 77
click at [752, 473] on span "input" at bounding box center [762, 477] width 22 height 8
drag, startPoint x: 562, startPoint y: 541, endPoint x: 594, endPoint y: 555, distance: 34.9
click at [594, 554] on code "permit ( principal == User :: "[PERSON_NAME]" , action == Action :: "read" , re…" at bounding box center [667, 581] width 429 height 90
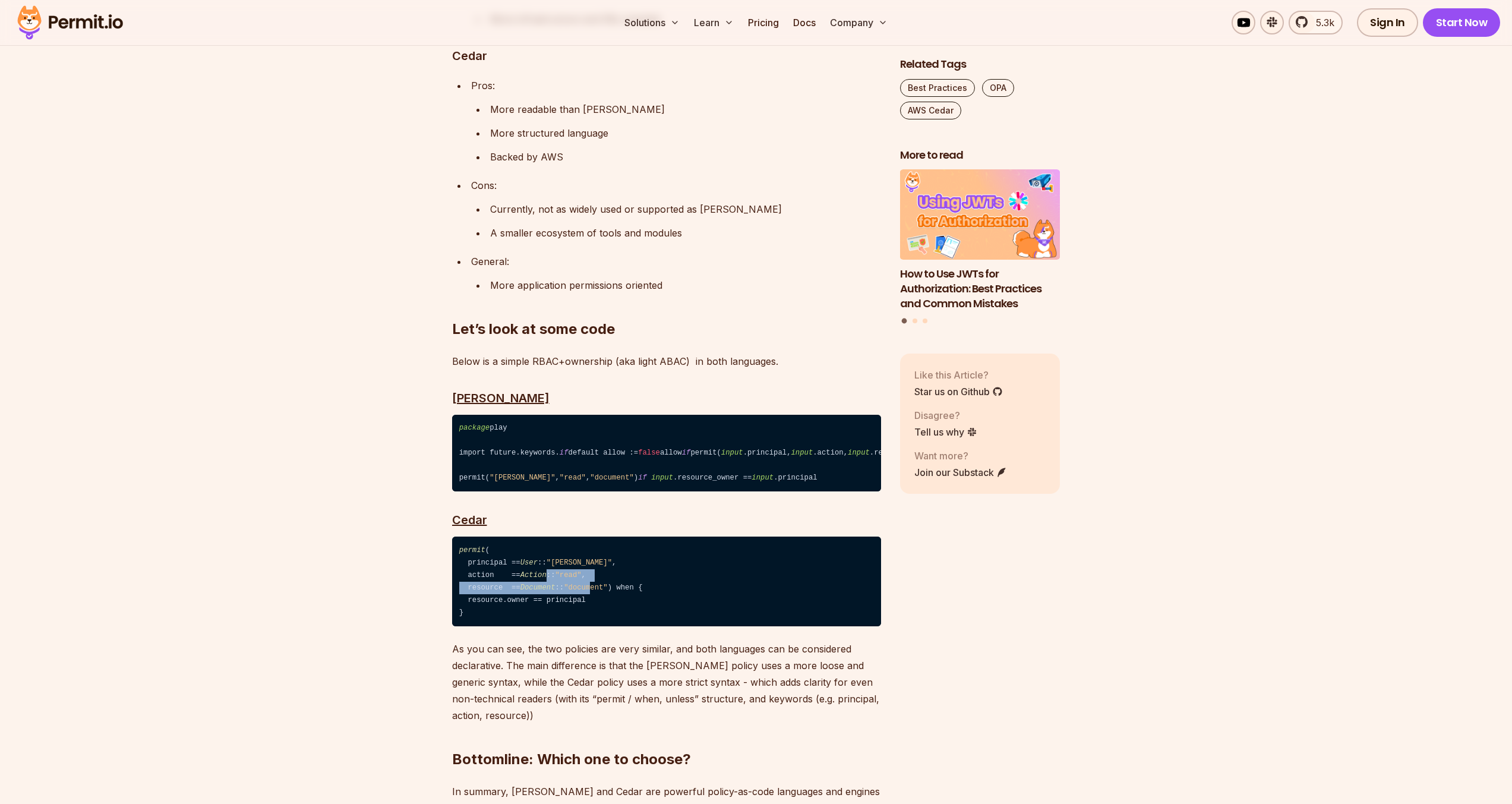
click at [594, 583] on span ""document"" at bounding box center [586, 587] width 44 height 8
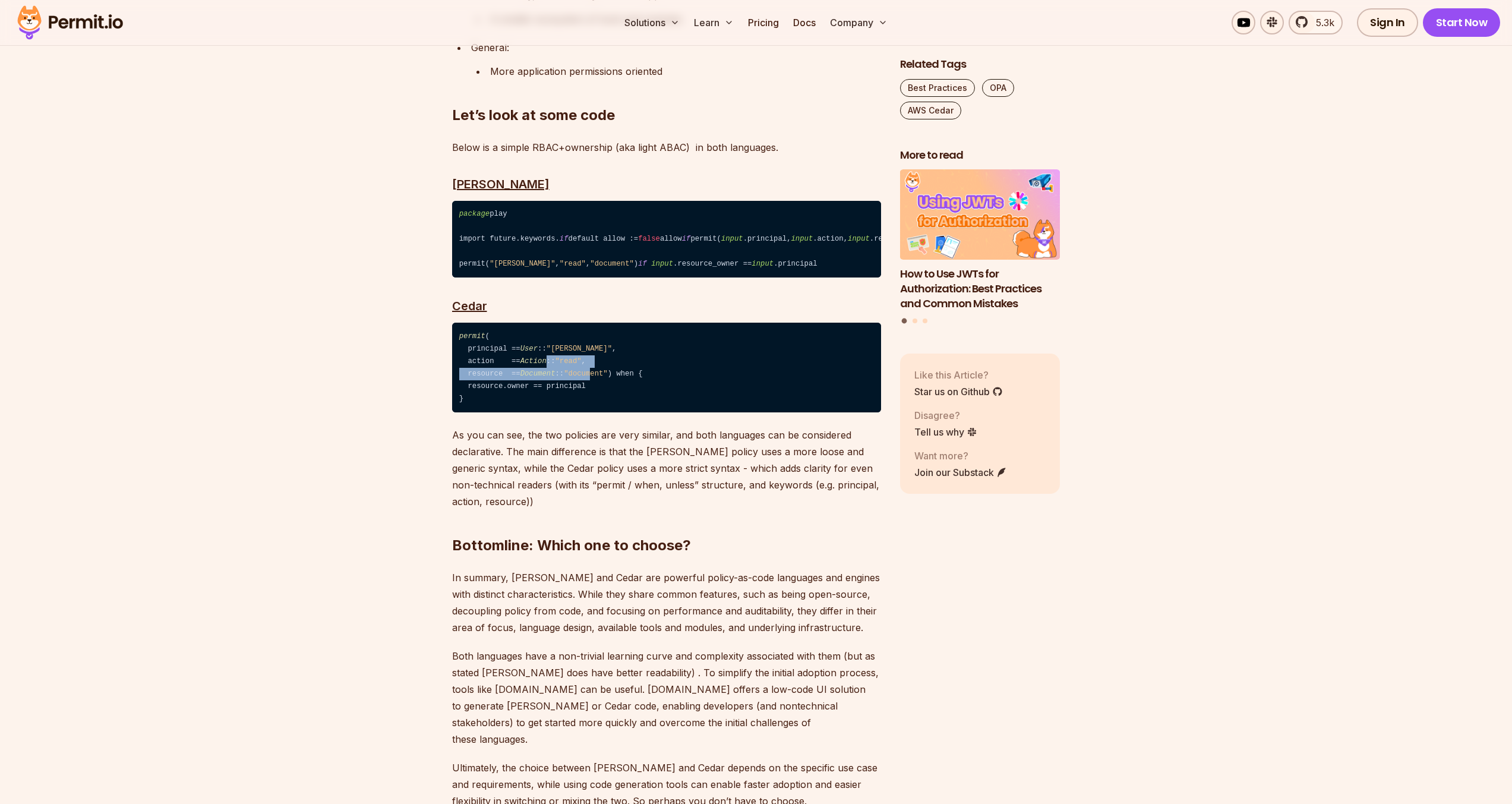
click at [476, 648] on p "Both languages have a non-trivial learning curve and complexity associated with…" at bounding box center [667, 697] width 429 height 99
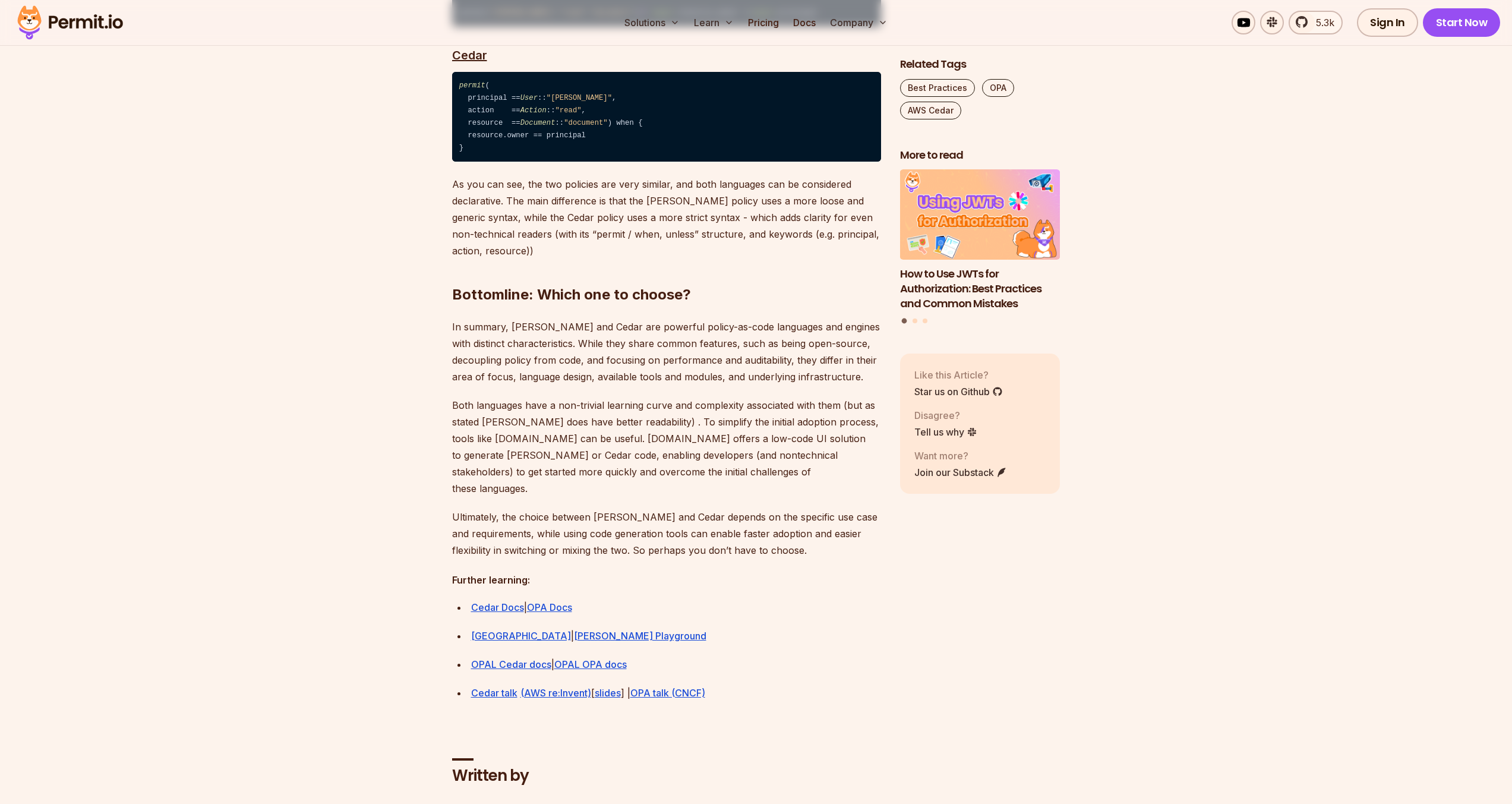
scroll to position [3066, 0]
